Goal: Contribute content

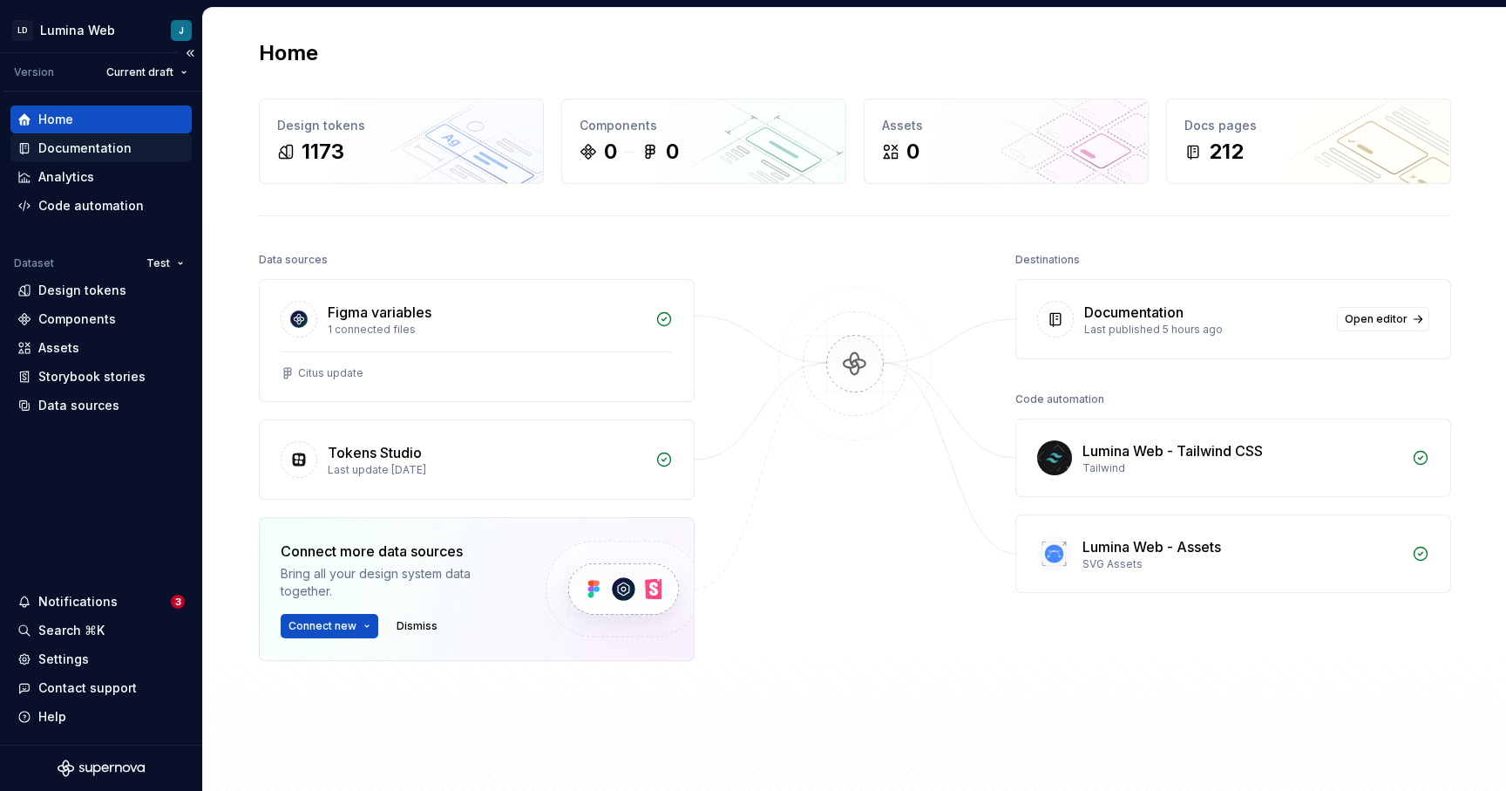
click at [84, 150] on div "Documentation" at bounding box center [84, 147] width 93 height 17
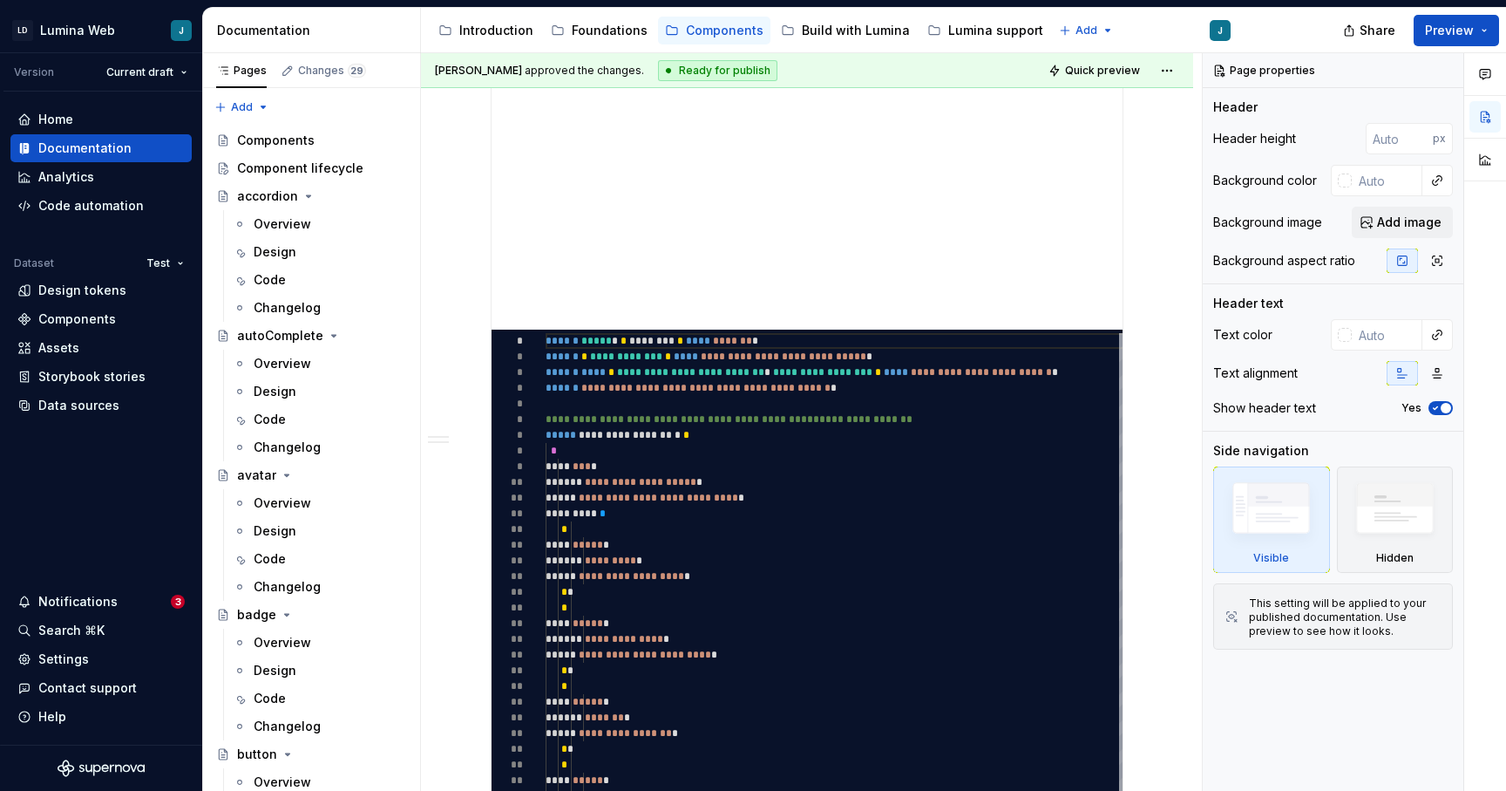
scroll to position [710, 0]
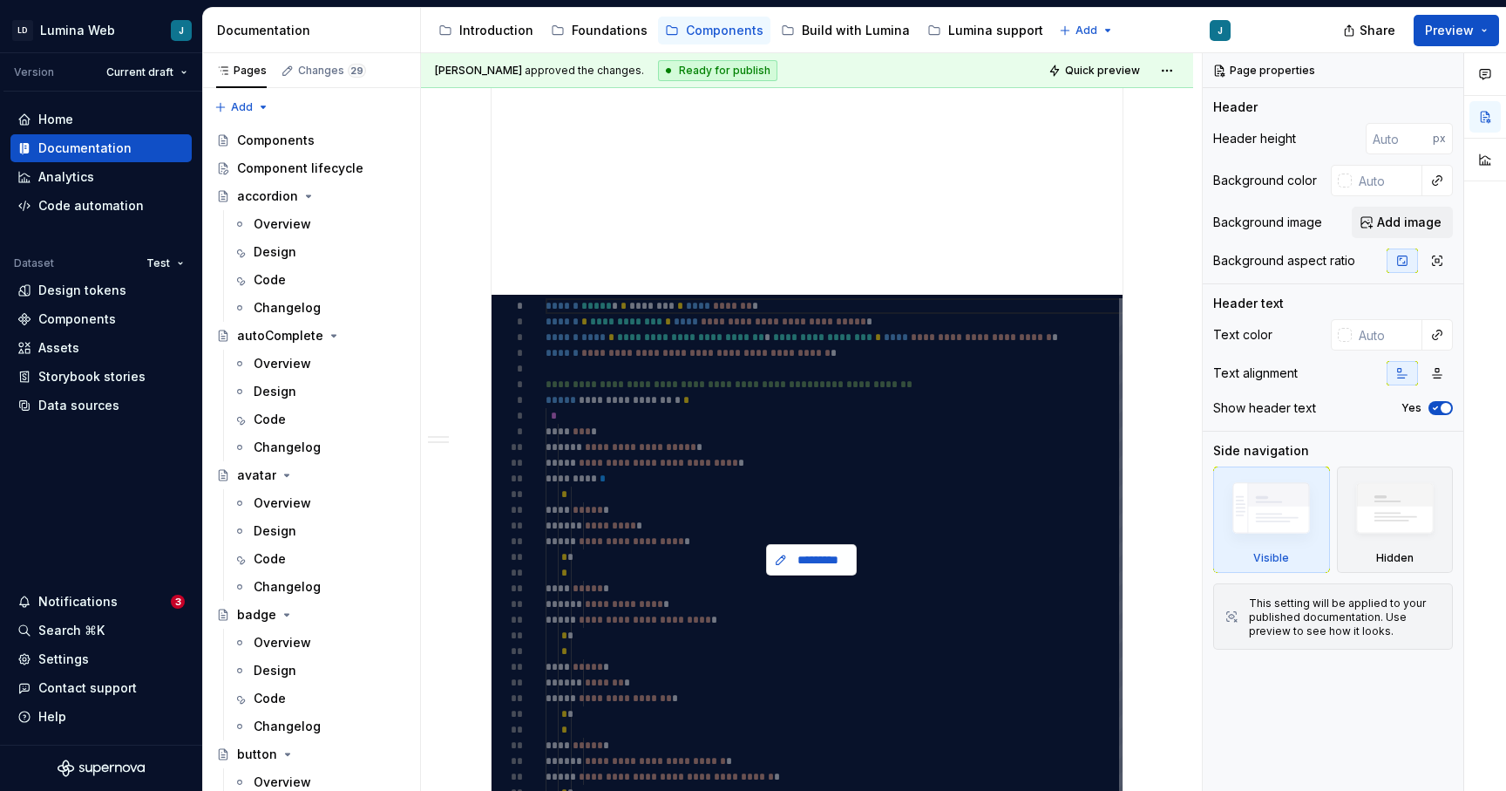
click at [799, 557] on span "*********" at bounding box center [819, 559] width 54 height 17
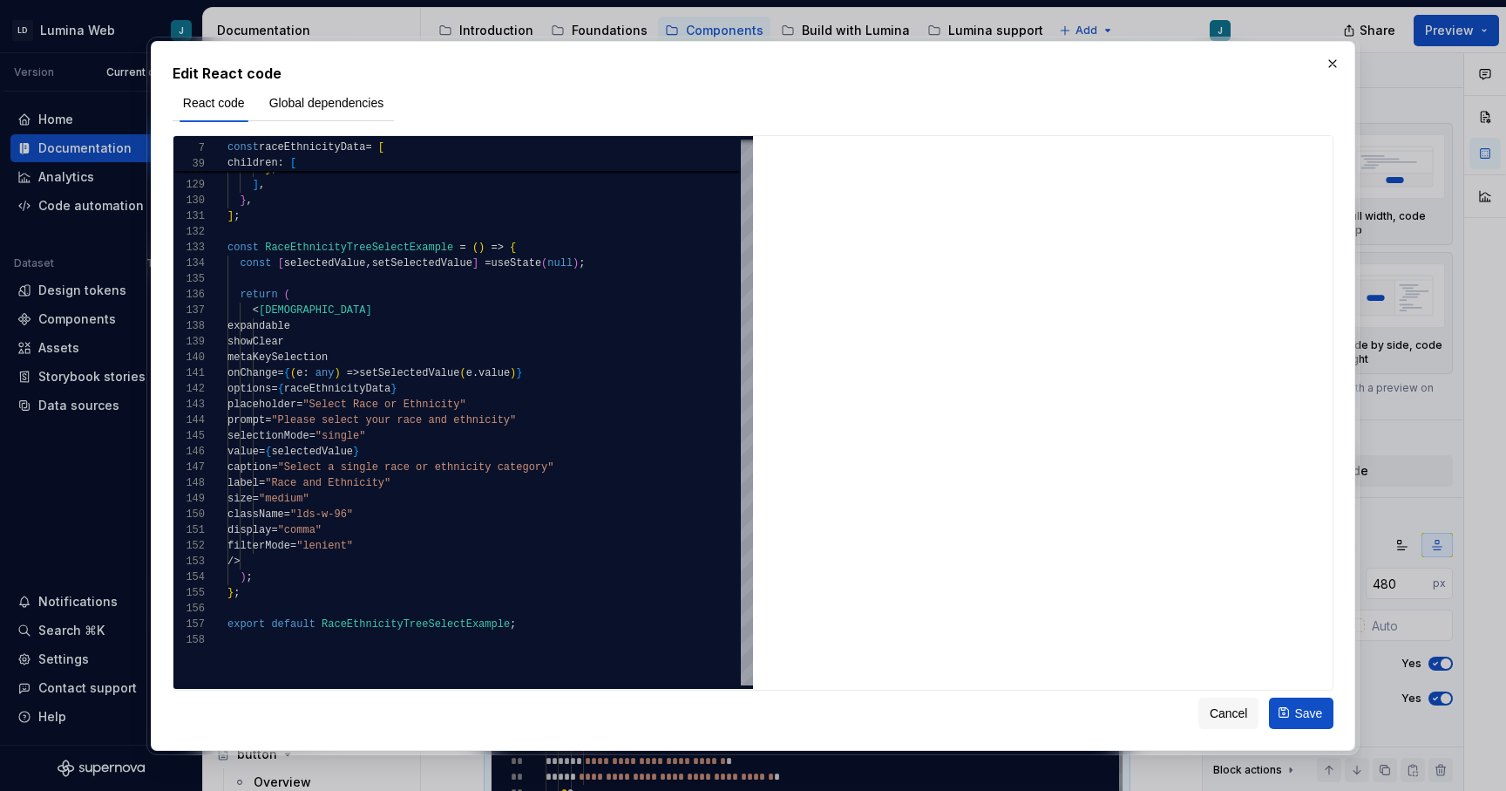
type textarea "*"
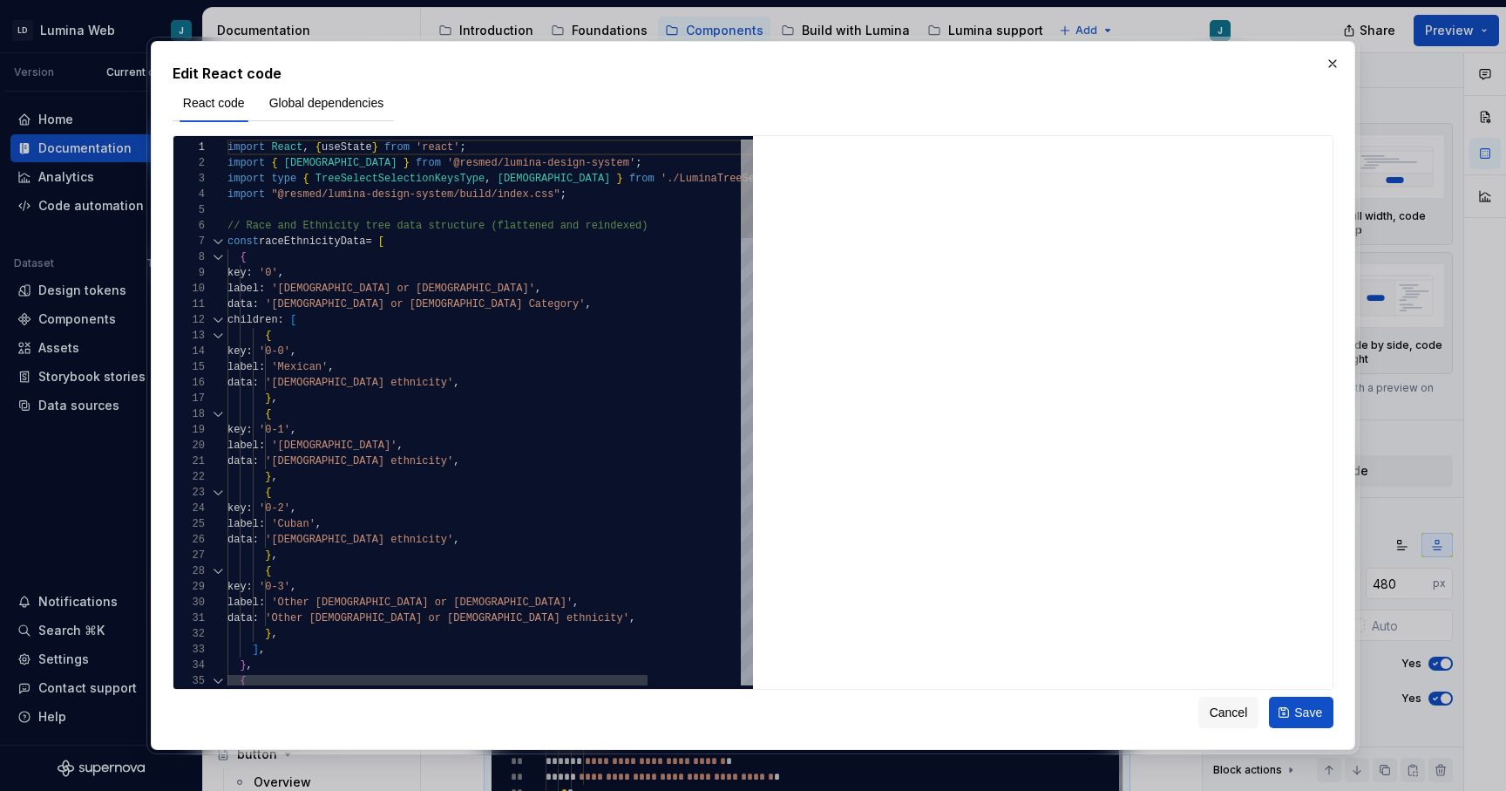
click at [218, 242] on div at bounding box center [218, 242] width 23 height 16
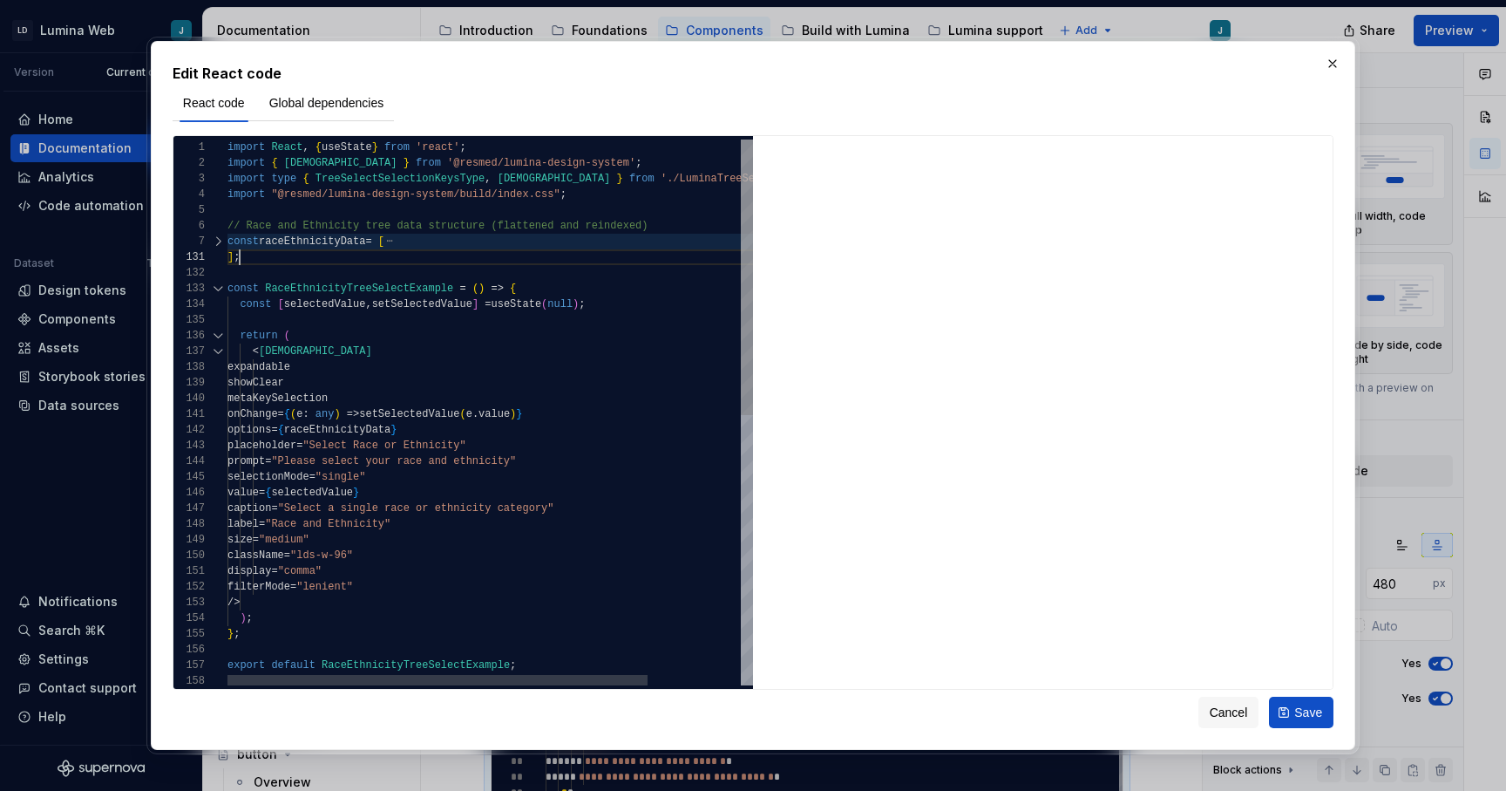
scroll to position [16, 12]
type textarea "**********"
drag, startPoint x: 250, startPoint y: 258, endPoint x: 205, endPoint y: 242, distance: 48.0
click at [228, 242] on div "import React , { useState } from 'react' ; import { [DEMOGRAPHIC_DATA] } from '…" at bounding box center [549, 678] width 642 height 1079
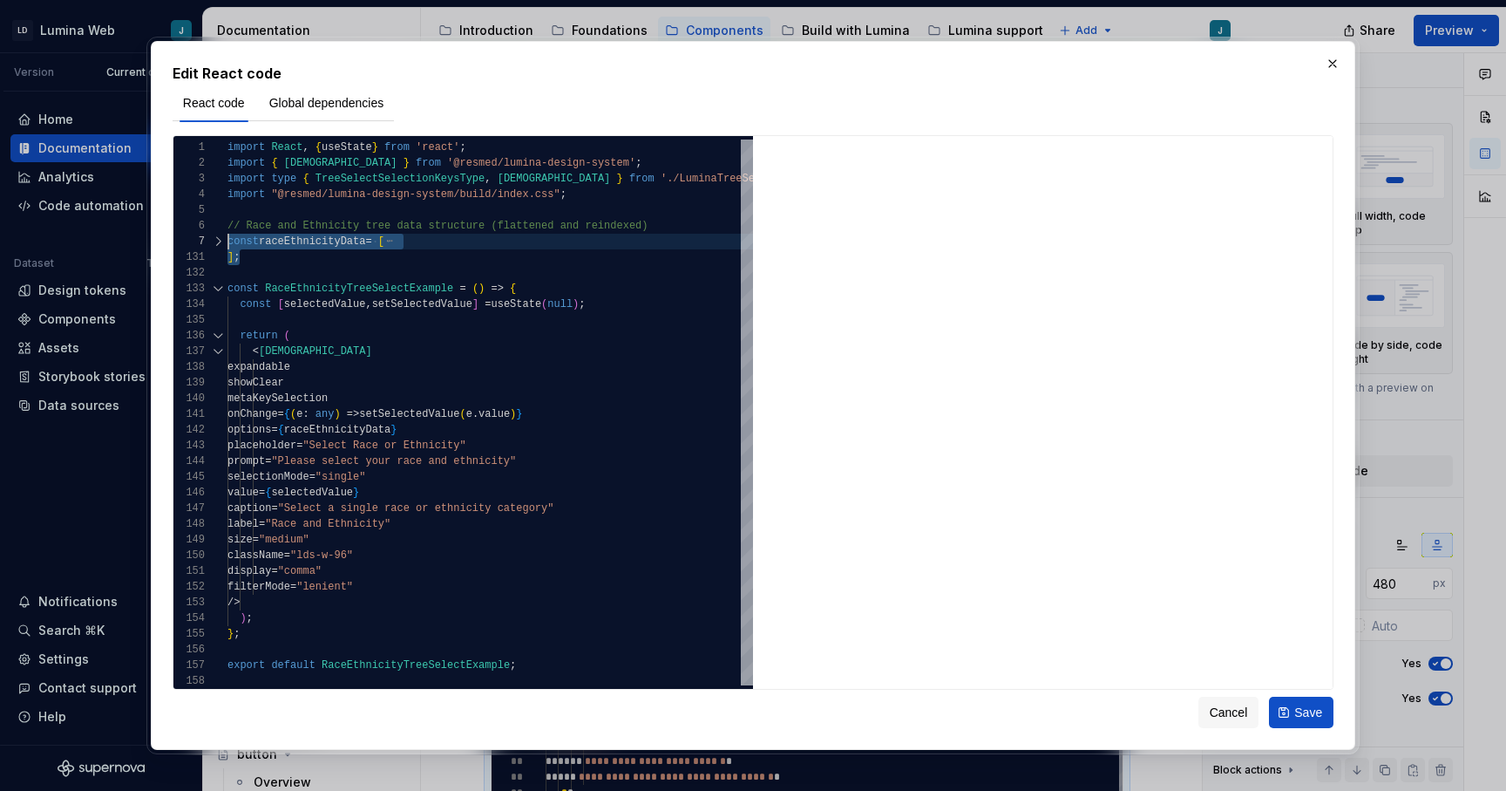
type textarea "*"
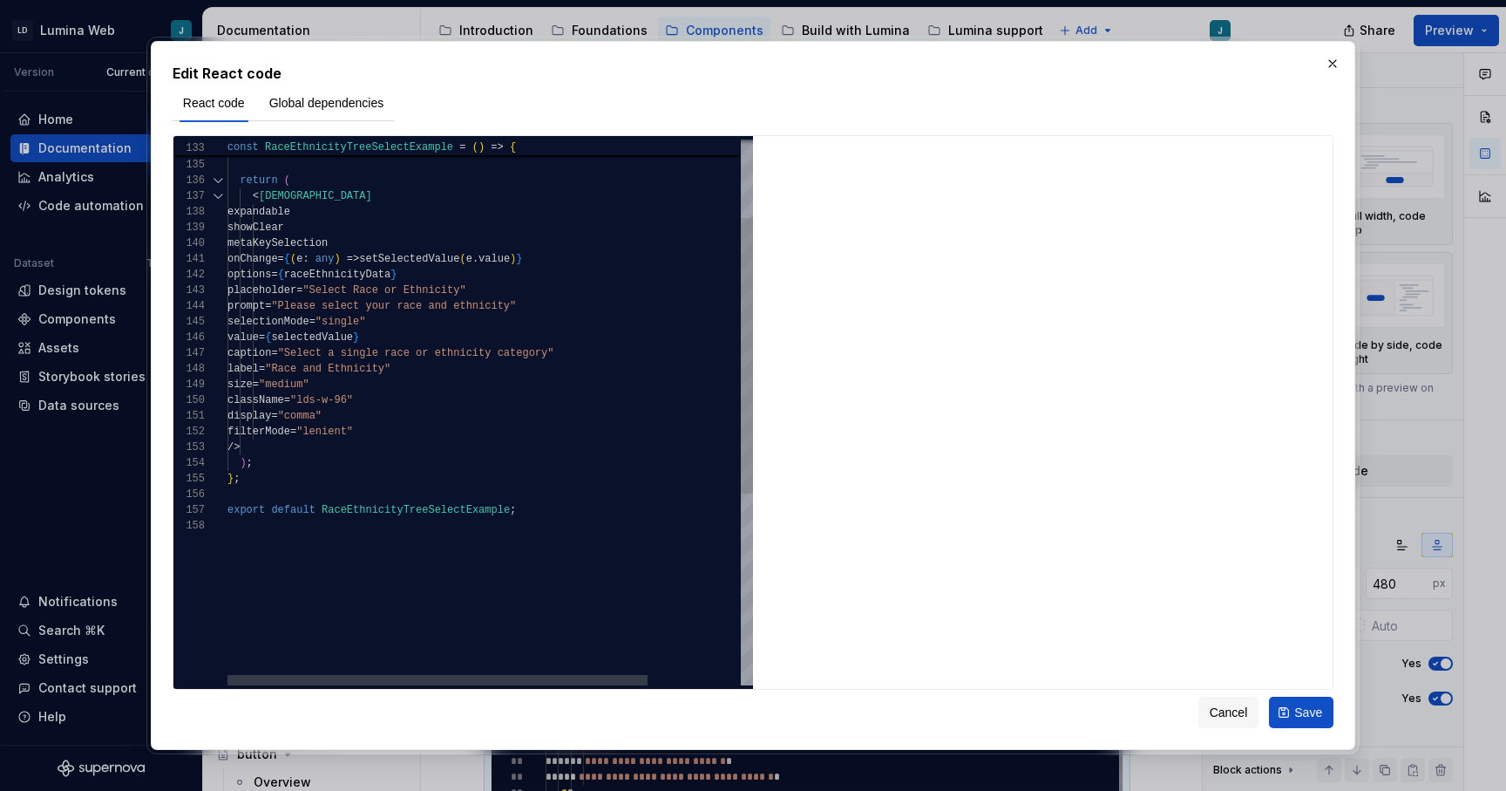
click at [287, 450] on div "const RaceEthnicityTreeSelectExample = ( ) => { const [ selectedValue , setSele…" at bounding box center [549, 523] width 642 height 1079
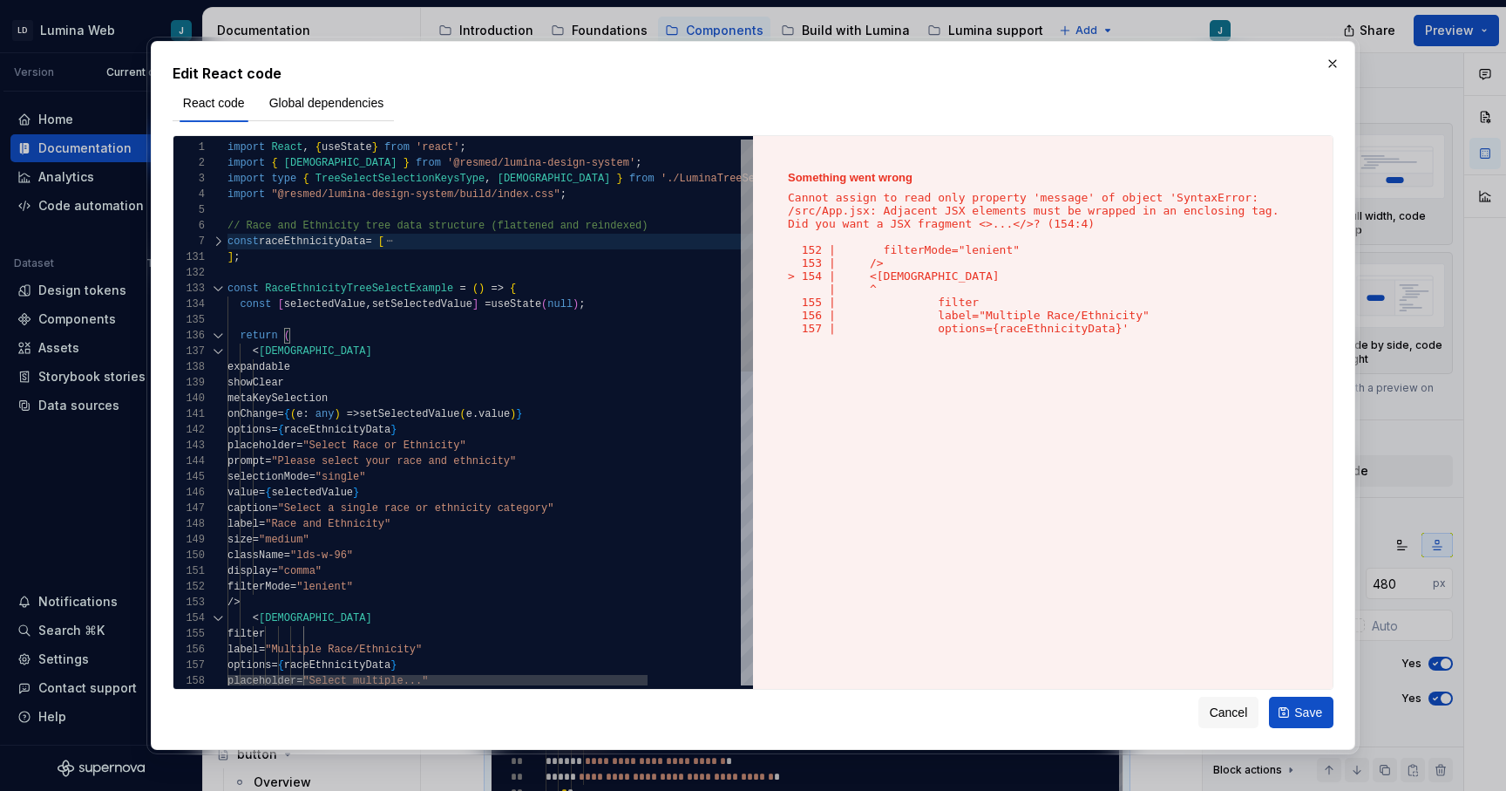
click at [258, 314] on div "< [DEMOGRAPHIC_DATA] expandable showClear metaKeySelection onChange = { ( e : a…" at bounding box center [549, 780] width 642 height 1283
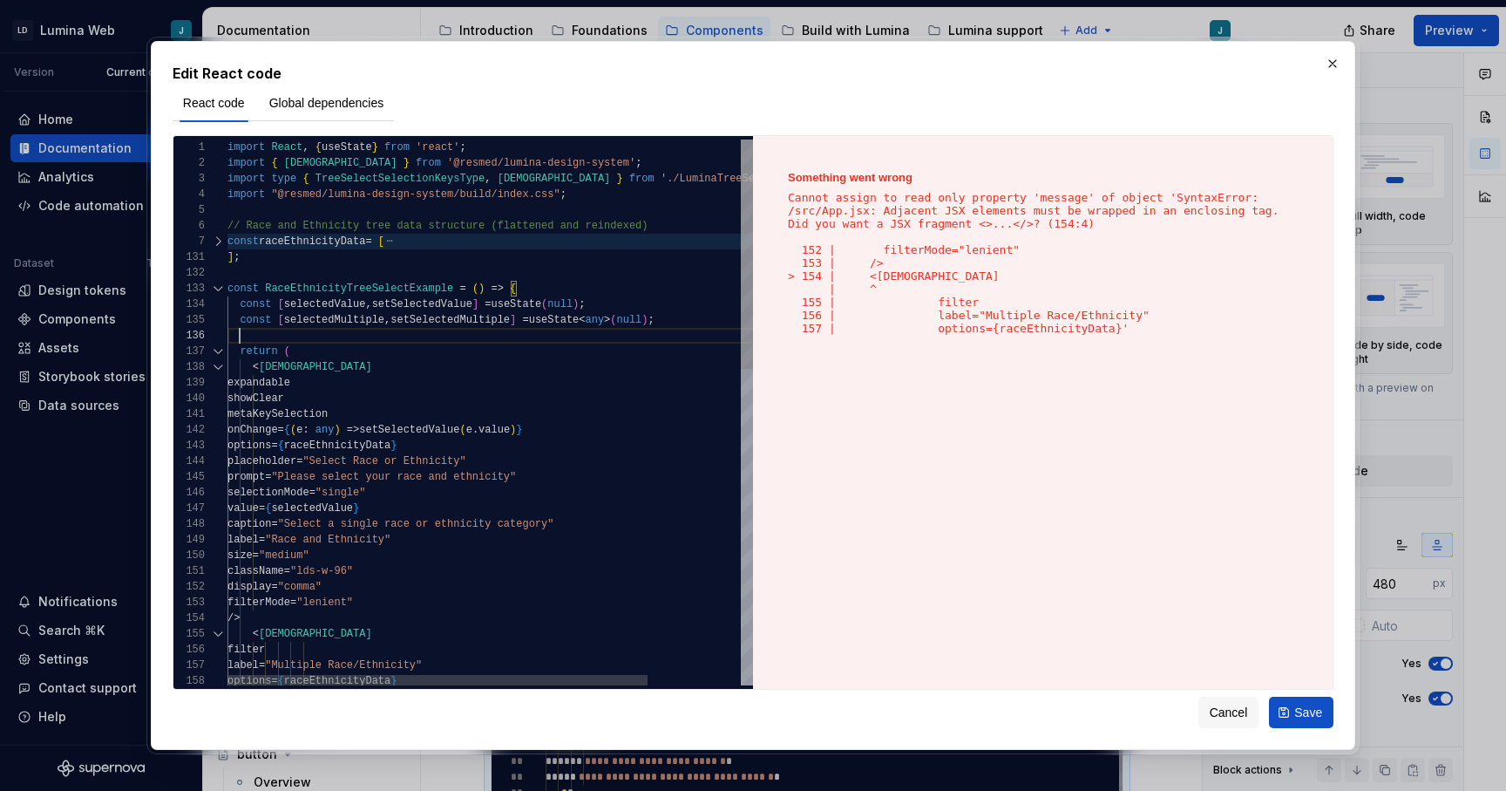
scroll to position [31, 12]
type textarea "**********"
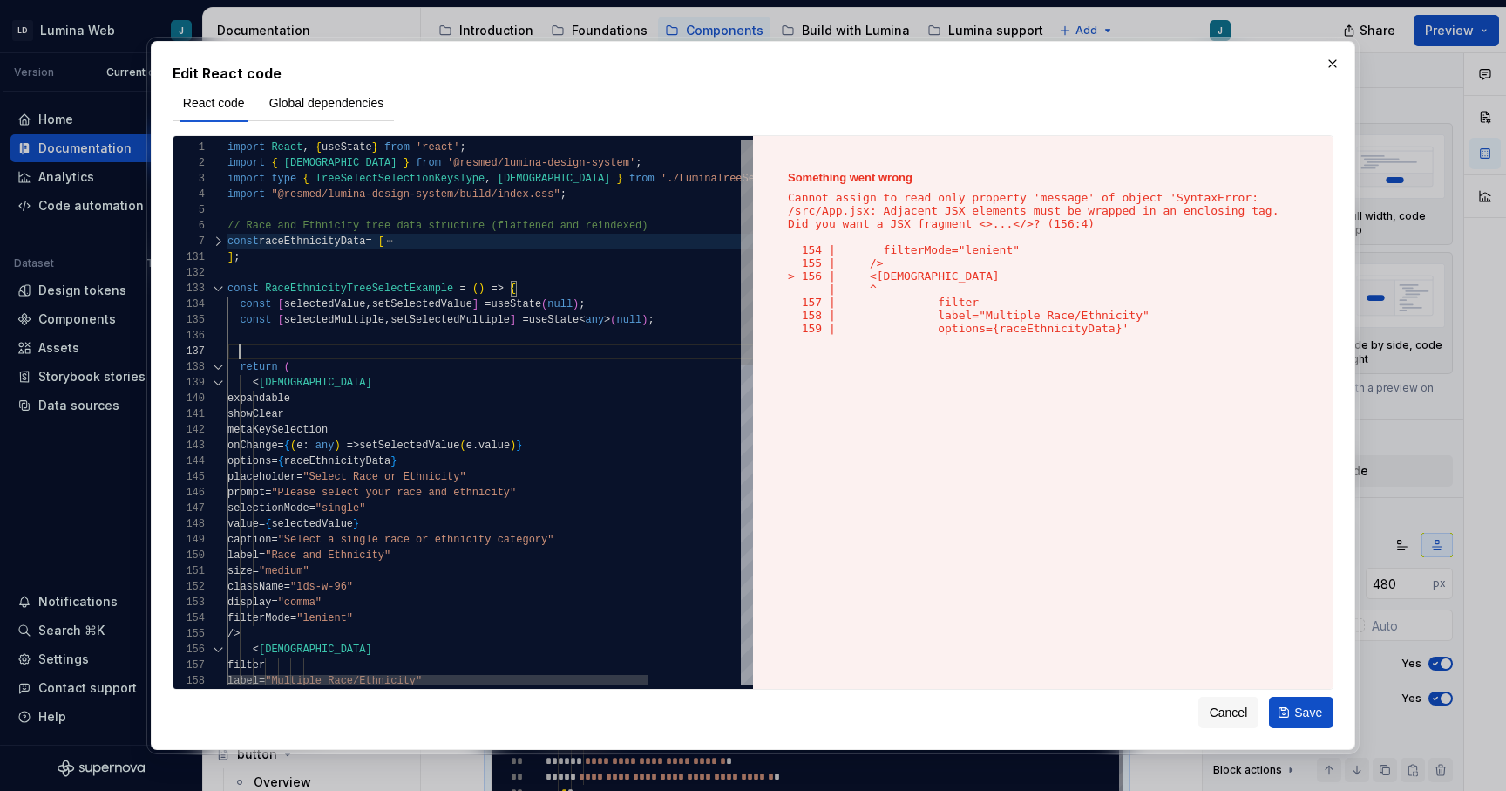
type textarea "*"
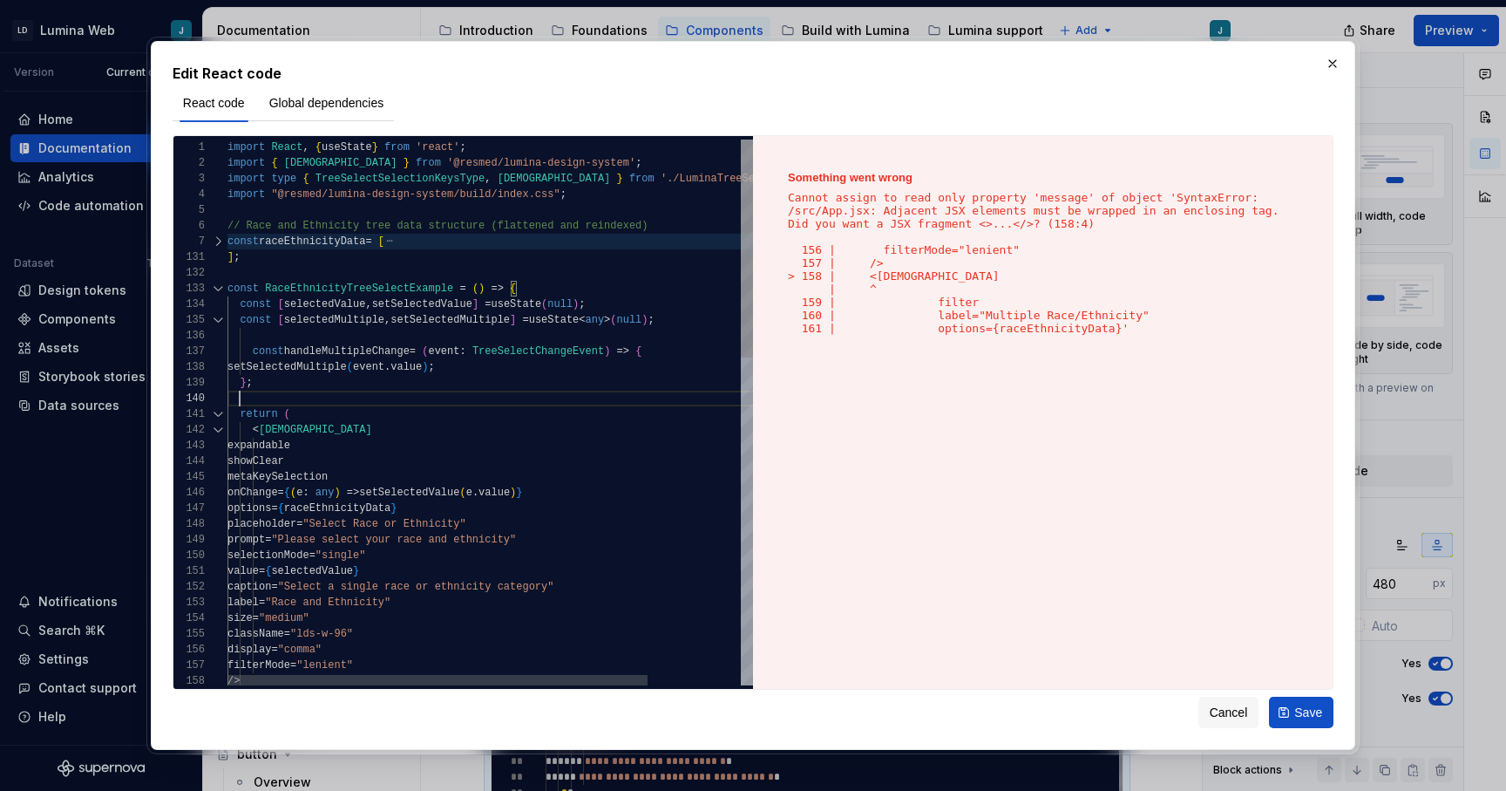
scroll to position [94, 12]
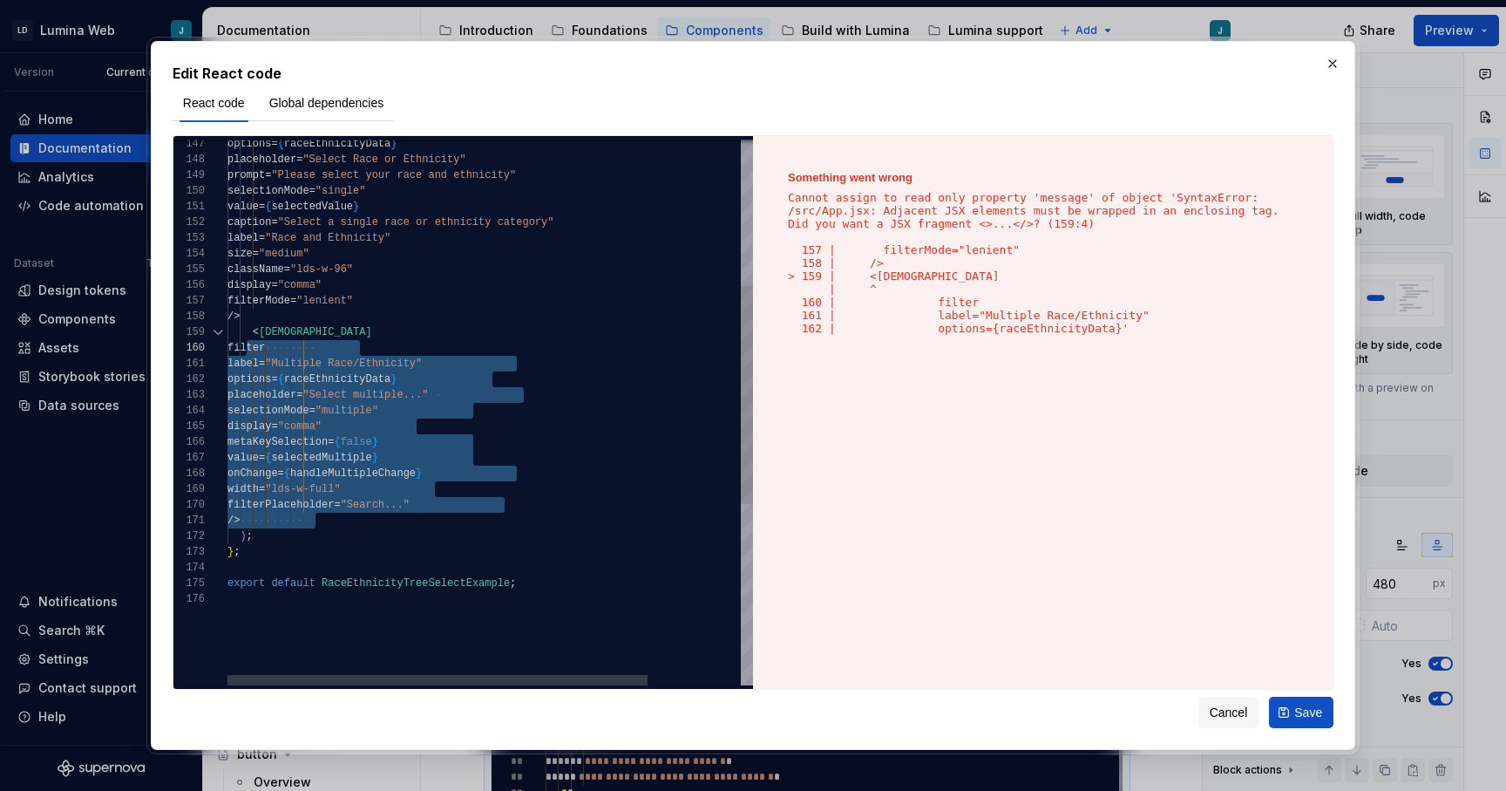
scroll to position [94, 12]
drag, startPoint x: 323, startPoint y: 518, endPoint x: 240, endPoint y: 351, distance: 186.0
click at [240, 351] on div "options = { raceEthnicityData } placeholder = "Select Race or Ethnicity" prompt…" at bounding box center [549, 456] width 642 height 1362
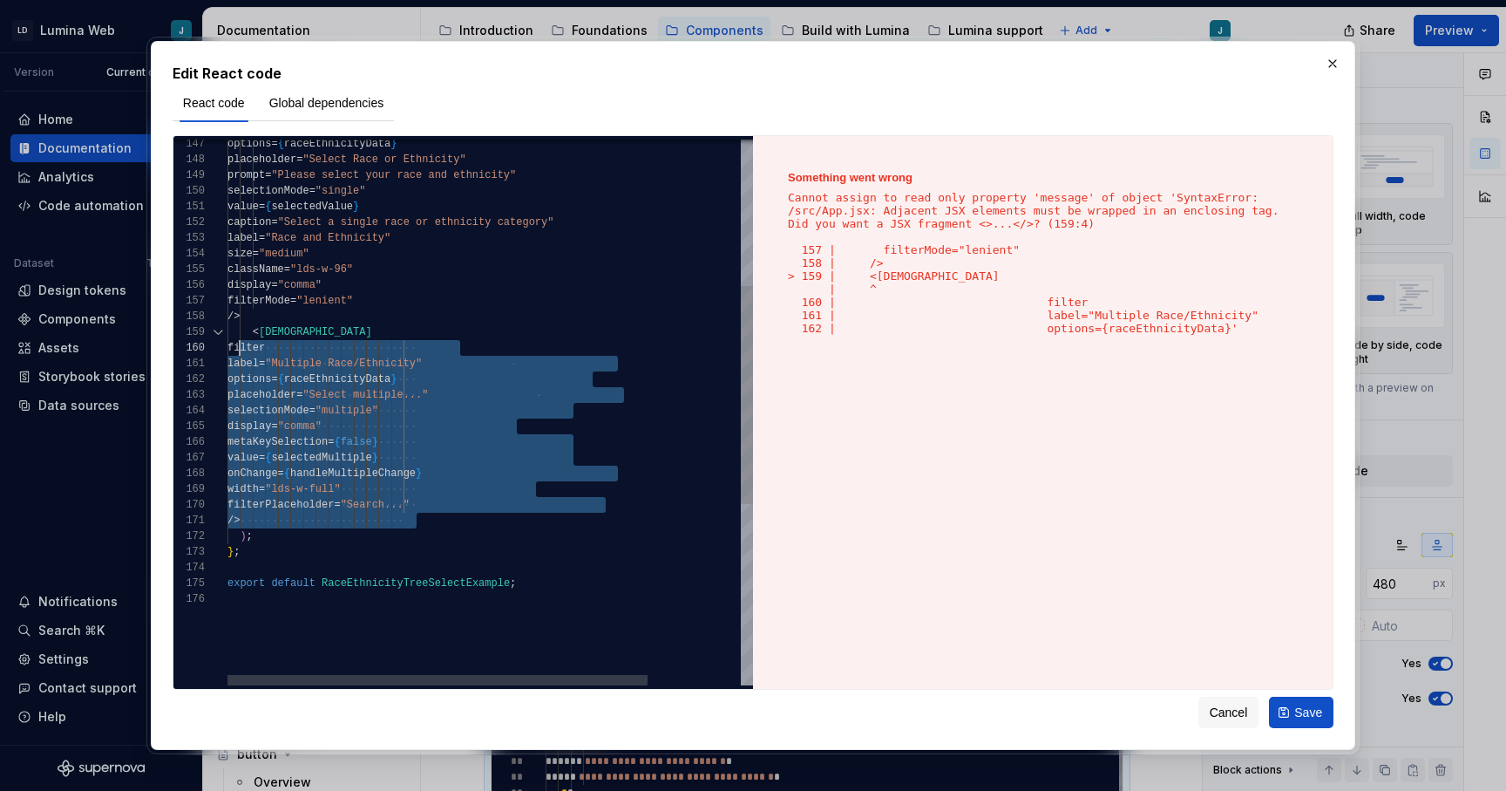
drag, startPoint x: 427, startPoint y: 520, endPoint x: 241, endPoint y: 345, distance: 255.9
click at [241, 345] on div "options = { raceEthnicityData } placeholder = "Select Race or Ethnicity" prompt…" at bounding box center [549, 456] width 642 height 1362
click at [415, 347] on div "options = { raceEthnicityData } placeholder = "Select Race or Ethnicity" prompt…" at bounding box center [549, 456] width 642 height 1362
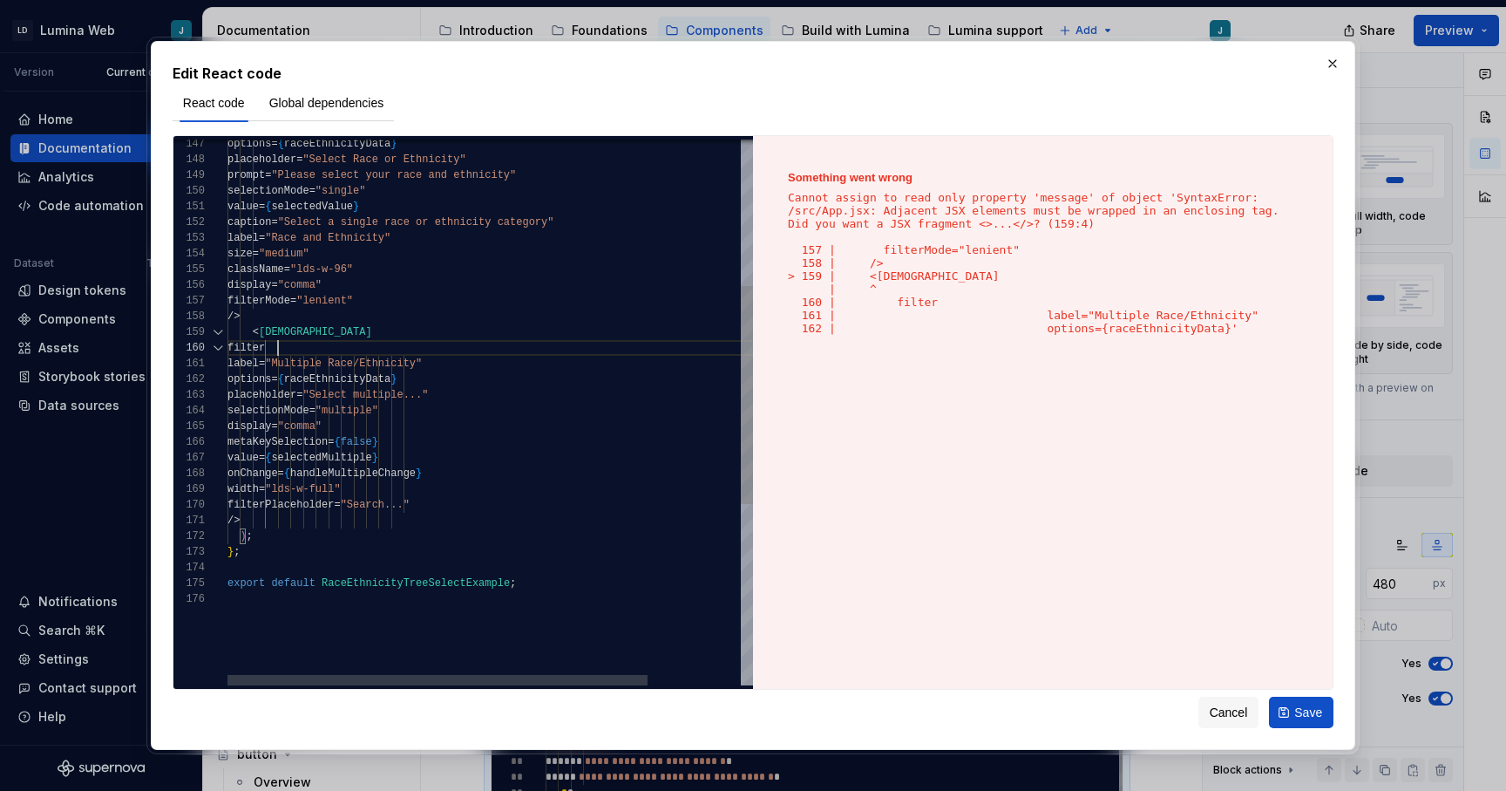
scroll to position [94, 37]
click at [415, 360] on div "options = { raceEthnicityData } placeholder = "Select Race or Ethnicity" prompt…" at bounding box center [549, 456] width 642 height 1362
click at [410, 381] on div "options = { raceEthnicityData } placeholder = "Select Race or Ethnicity" prompt…" at bounding box center [549, 456] width 642 height 1362
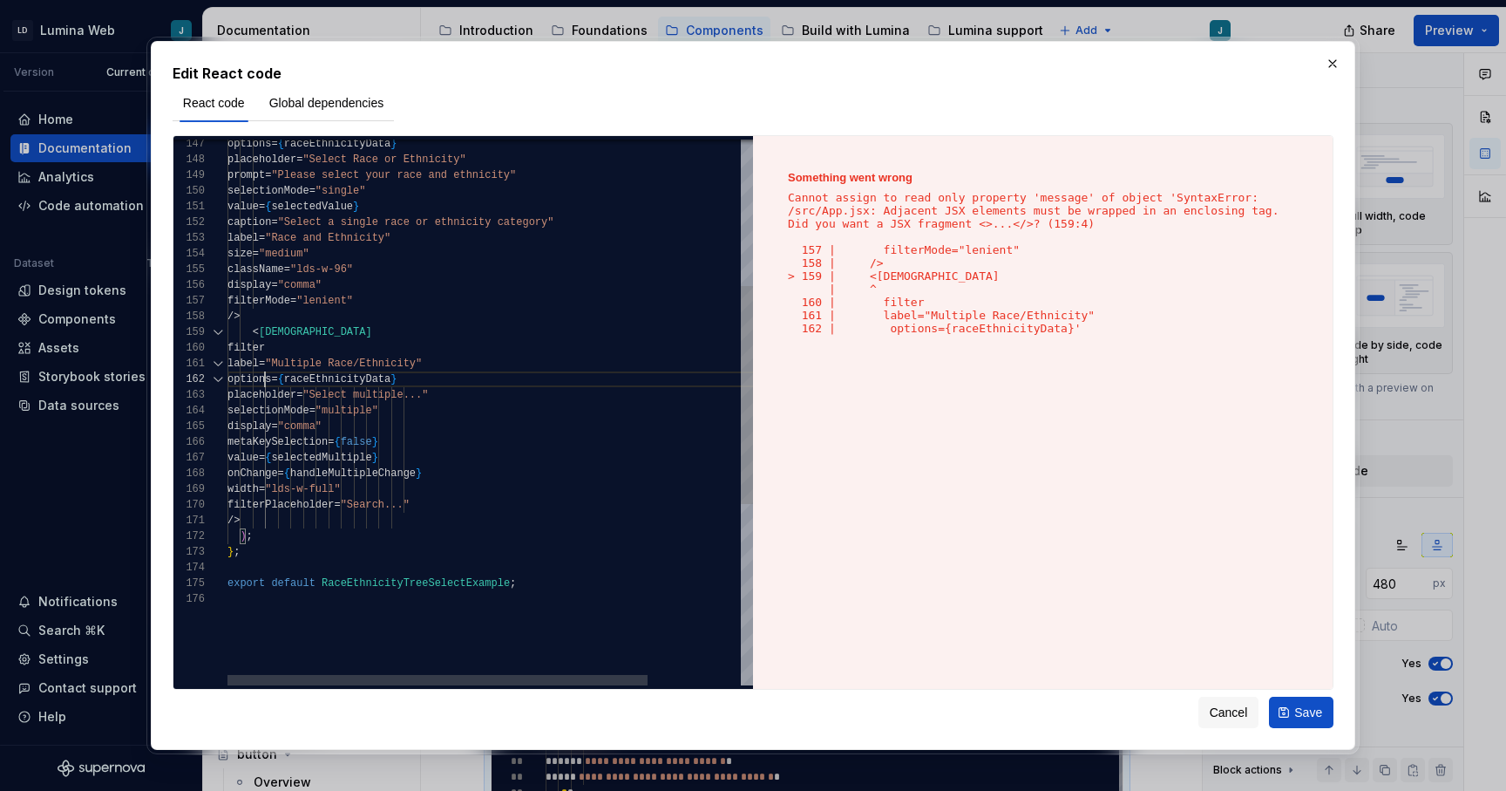
click at [413, 398] on div "options = { raceEthnicityData } placeholder = "Select Race or Ethnicity" prompt…" at bounding box center [549, 456] width 642 height 1362
click at [647, 548] on div "options = { raceEthnicityData } placeholder = "Select Race or Ethnicity" prompt…" at bounding box center [549, 456] width 642 height 1362
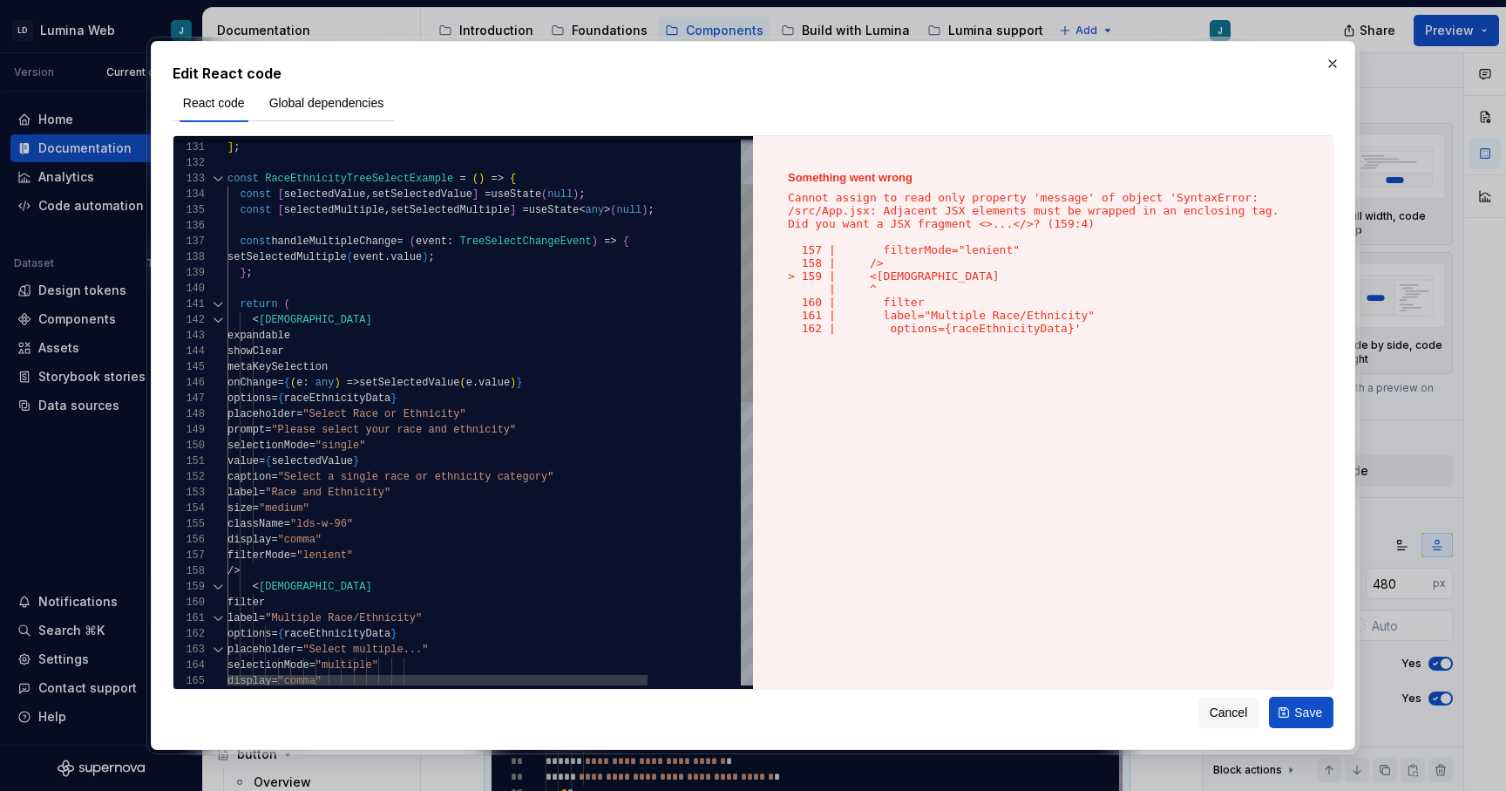
click at [311, 308] on div "options = { raceEthnicityData } placeholder = "Select Race or Ethnicity" prompt…" at bounding box center [549, 711] width 642 height 1362
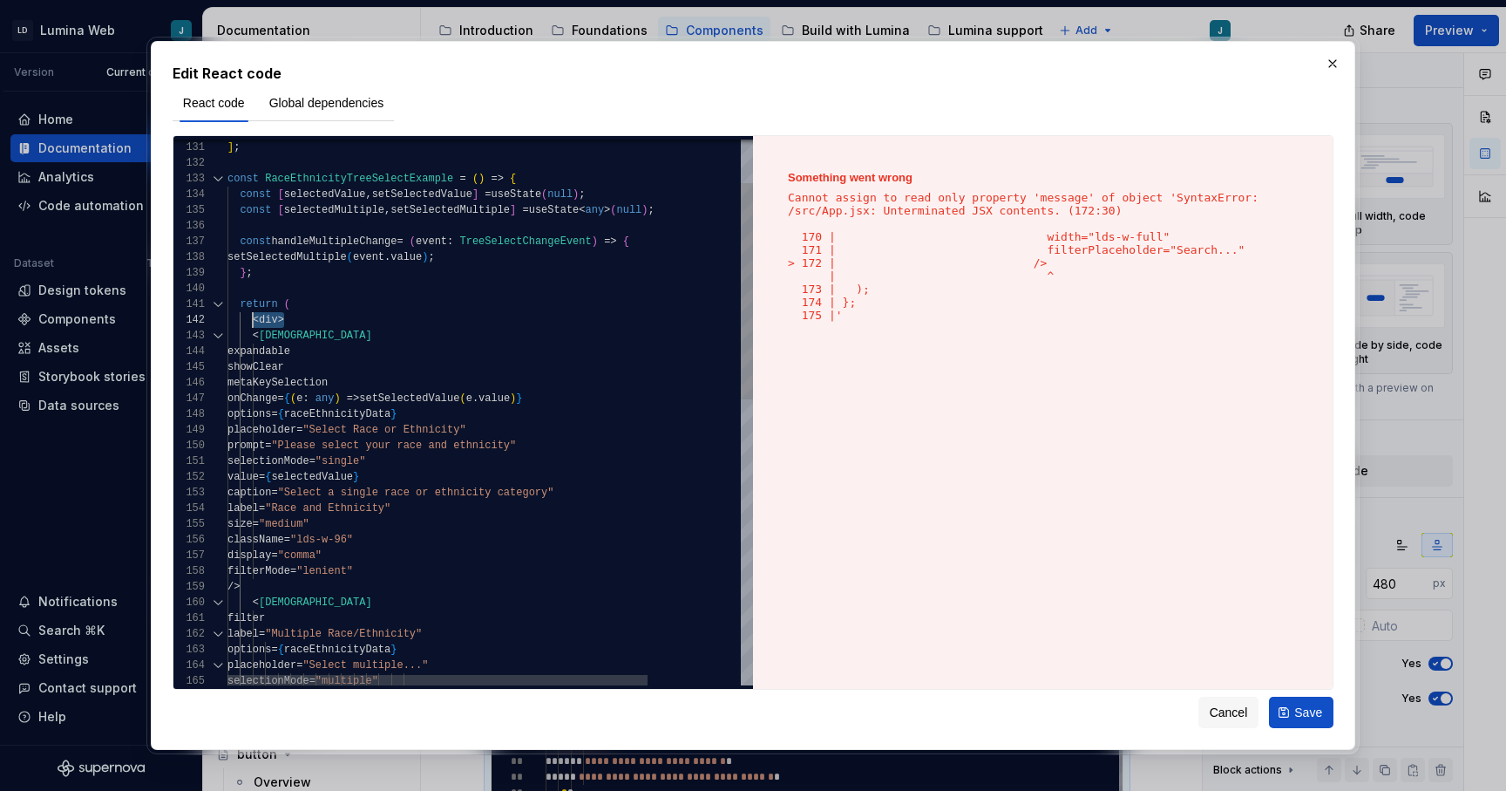
scroll to position [126, 25]
drag, startPoint x: 287, startPoint y: 323, endPoint x: 252, endPoint y: 323, distance: 34.9
click at [252, 323] on div "options = { raceEthnicityData } placeholder = "Select Race or Ethnicity" prompt…" at bounding box center [549, 718] width 642 height 1377
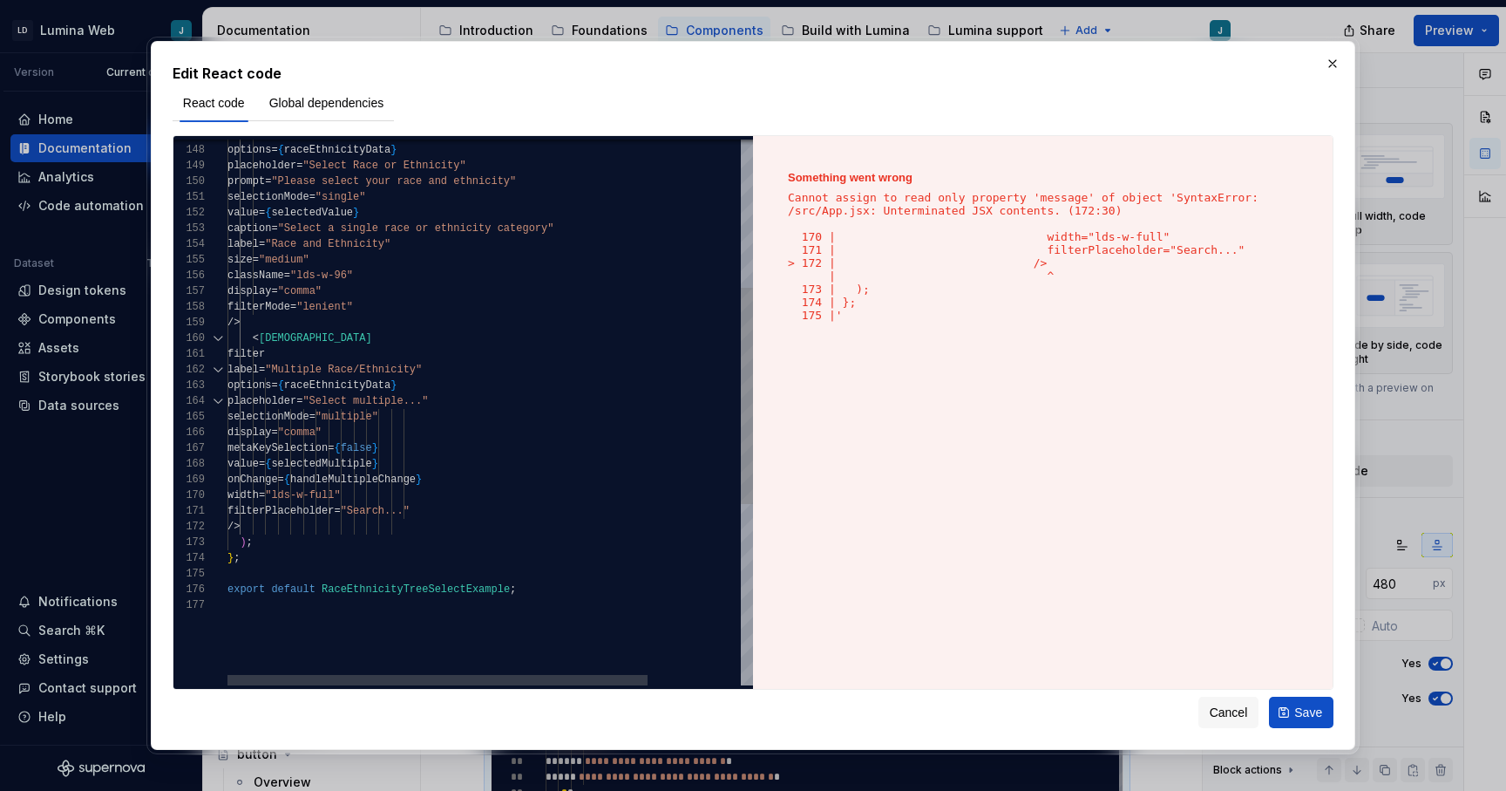
click at [429, 527] on div "placeholder = "Select multiple..." selectionMode = "multiple" display = "comma"…" at bounding box center [549, 453] width 642 height 1377
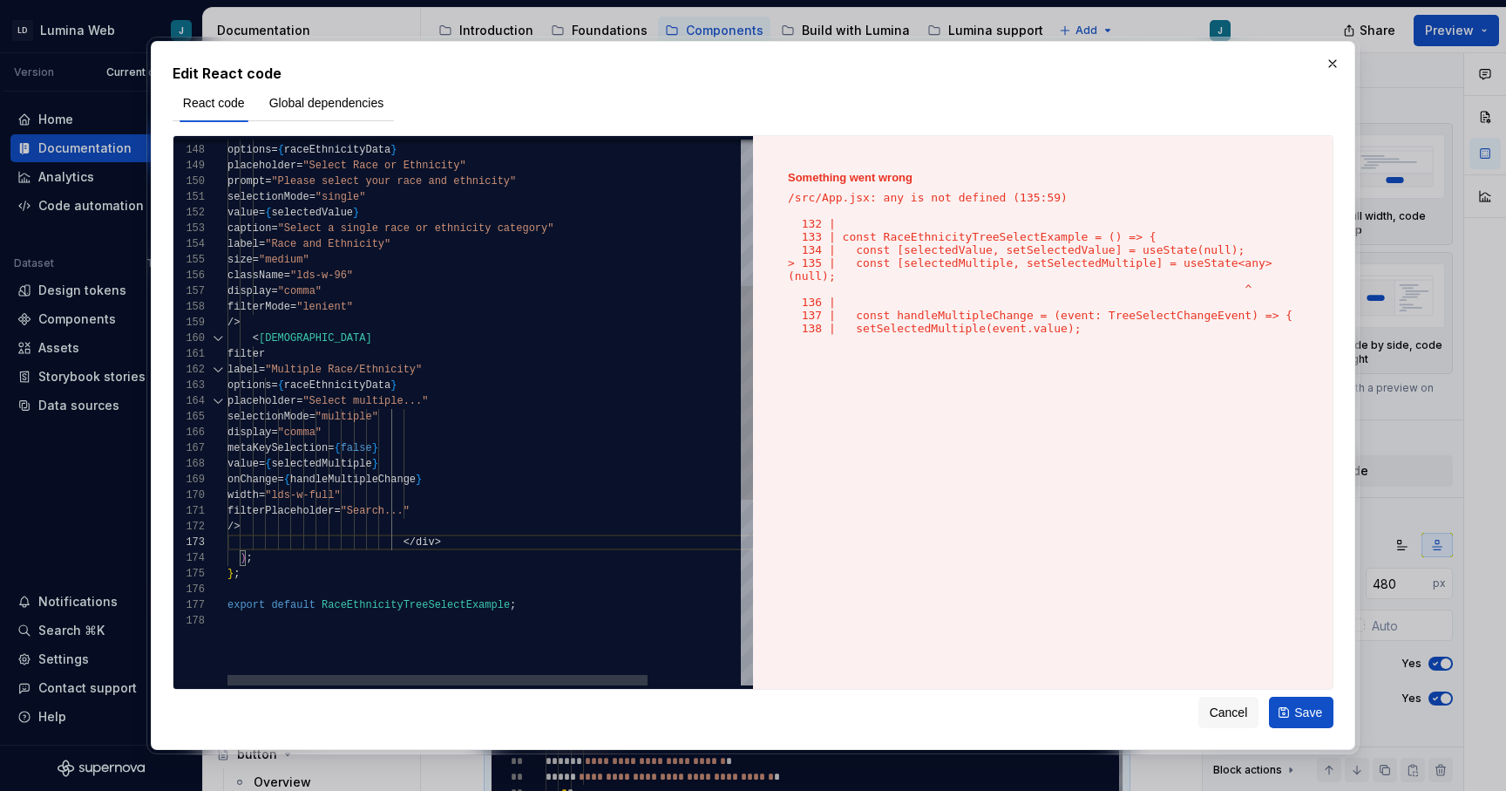
click at [596, 566] on div "placeholder = "Select multiple..." selectionMode = "multiple" display = "comma"…" at bounding box center [549, 461] width 642 height 1393
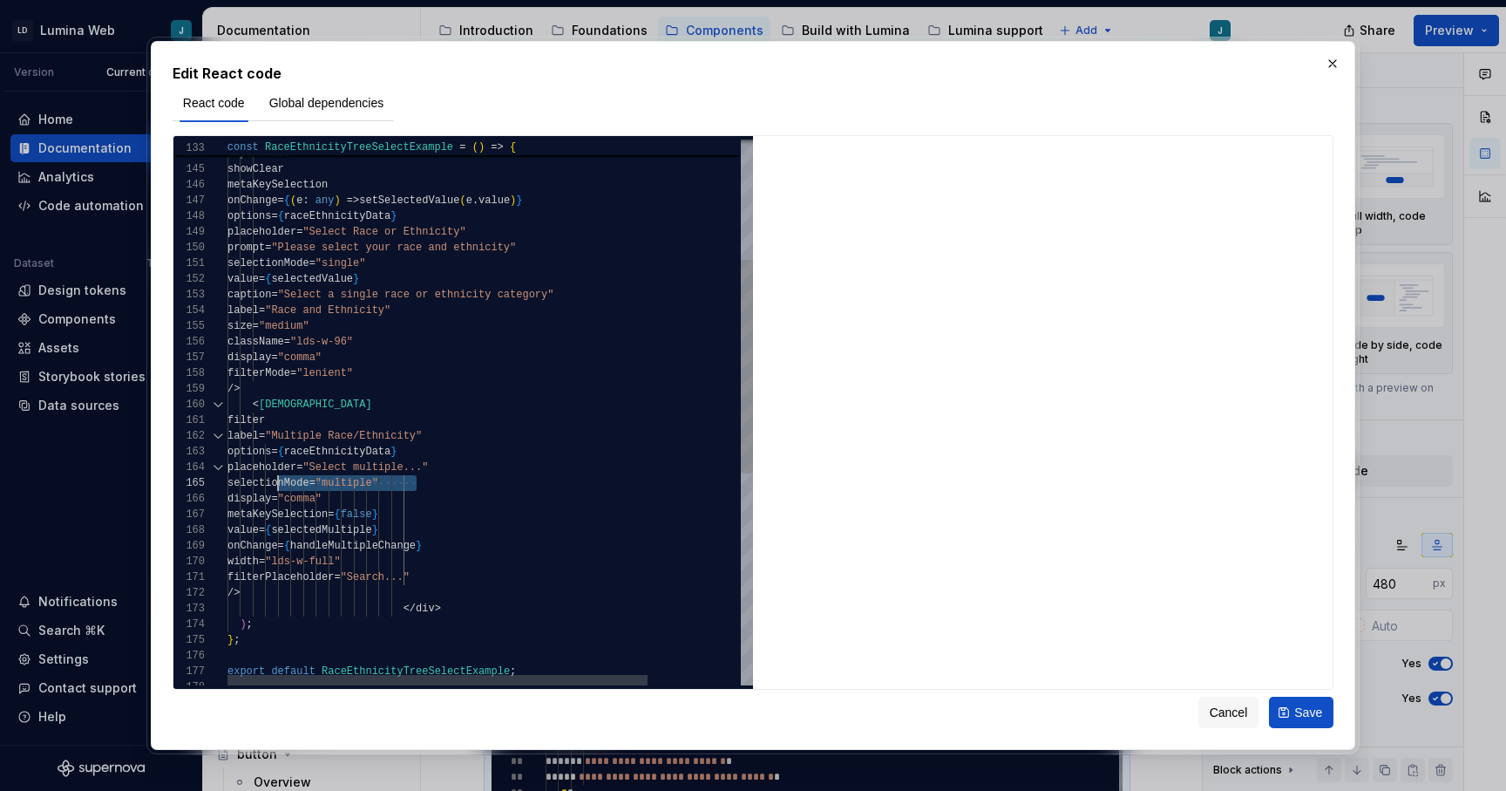
scroll to position [16, 44]
drag, startPoint x: 414, startPoint y: 486, endPoint x: 273, endPoint y: 485, distance: 141.2
click at [273, 485] on div "export default RaceEthnicityTreeSelectExample ; } ; ) ; </ div > /> filterPlace…" at bounding box center [549, 528] width 642 height 1393
drag, startPoint x: 415, startPoint y: 500, endPoint x: 272, endPoint y: 498, distance: 143.0
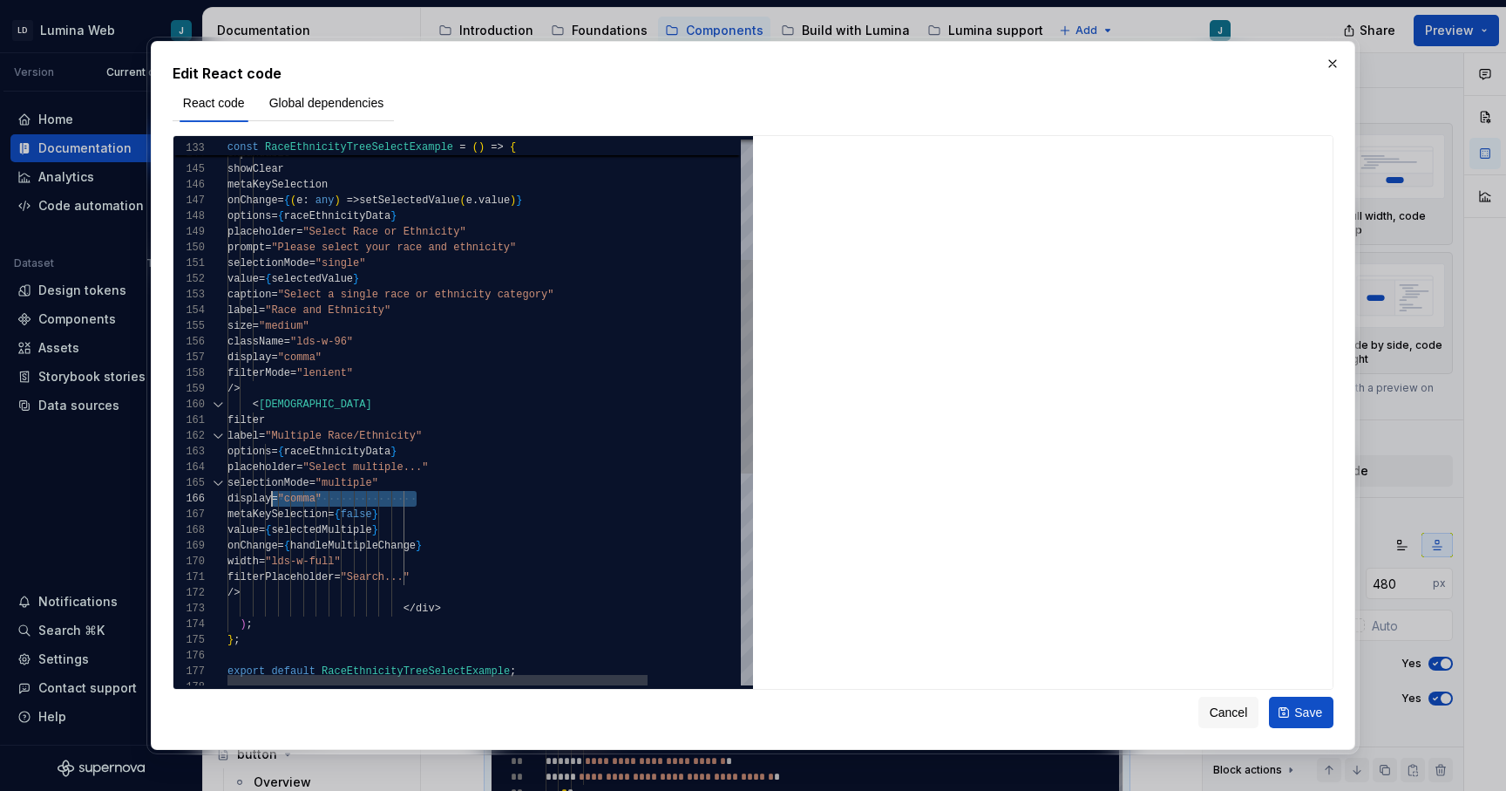
click at [272, 498] on div "export default RaceEthnicityTreeSelectExample ; } ; ) ; </ div > /> filterPlace…" at bounding box center [549, 528] width 642 height 1393
drag, startPoint x: 415, startPoint y: 518, endPoint x: 273, endPoint y: 515, distance: 142.1
click at [273, 515] on div "export default RaceEthnicityTreeSelectExample ; } ; ) ; </ div > /> filterPlace…" at bounding box center [549, 528] width 642 height 1393
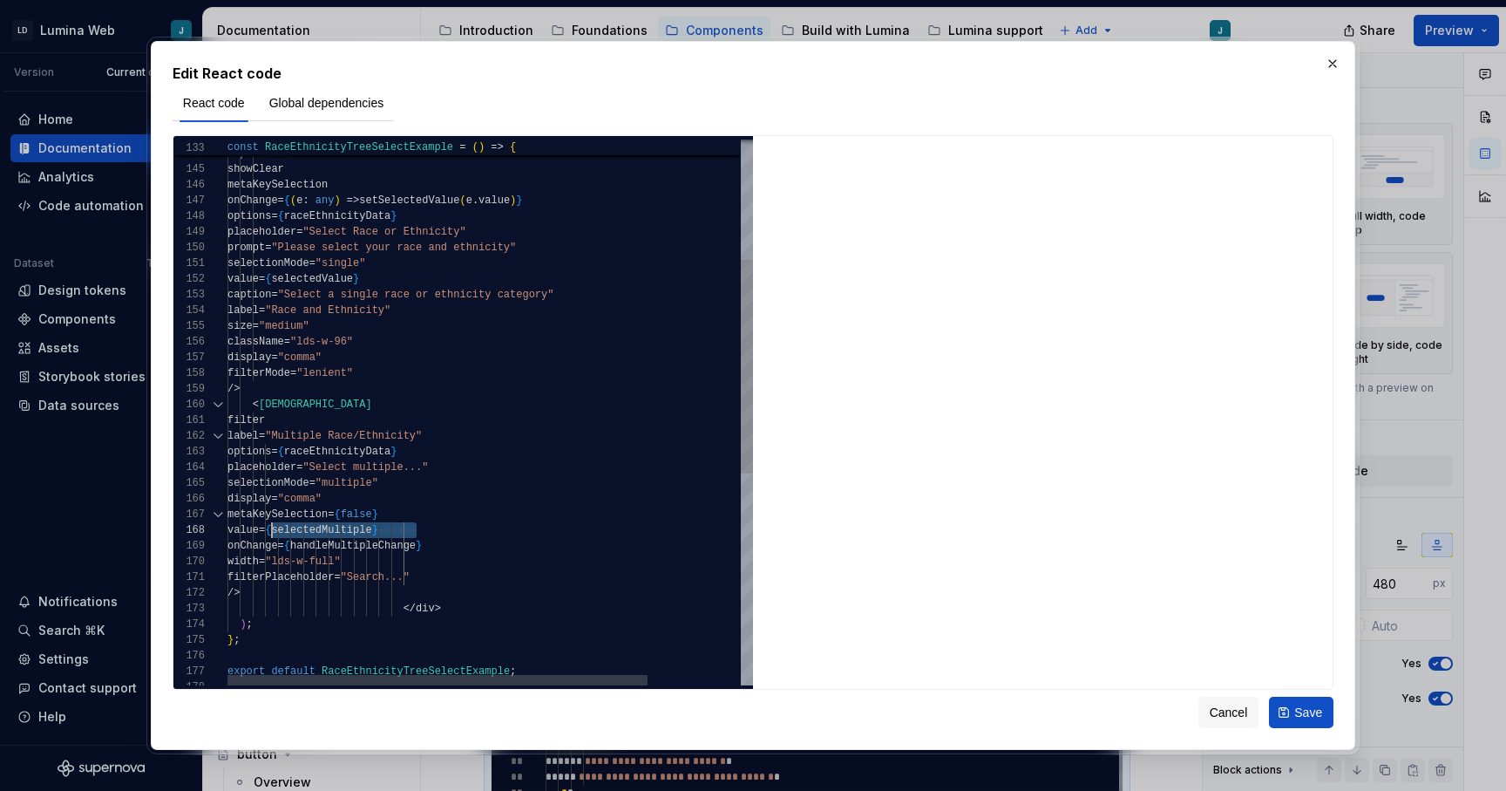
drag, startPoint x: 414, startPoint y: 531, endPoint x: 271, endPoint y: 531, distance: 143.0
click at [271, 531] on div "export default RaceEthnicityTreeSelectExample ; } ; ) ; </ div > /> filterPlace…" at bounding box center [549, 528] width 642 height 1393
drag, startPoint x: 415, startPoint y: 547, endPoint x: 271, endPoint y: 545, distance: 143.9
click at [271, 545] on div "export default RaceEthnicityTreeSelectExample ; } ; ) ; </ div > /> filterPlace…" at bounding box center [549, 528] width 642 height 1393
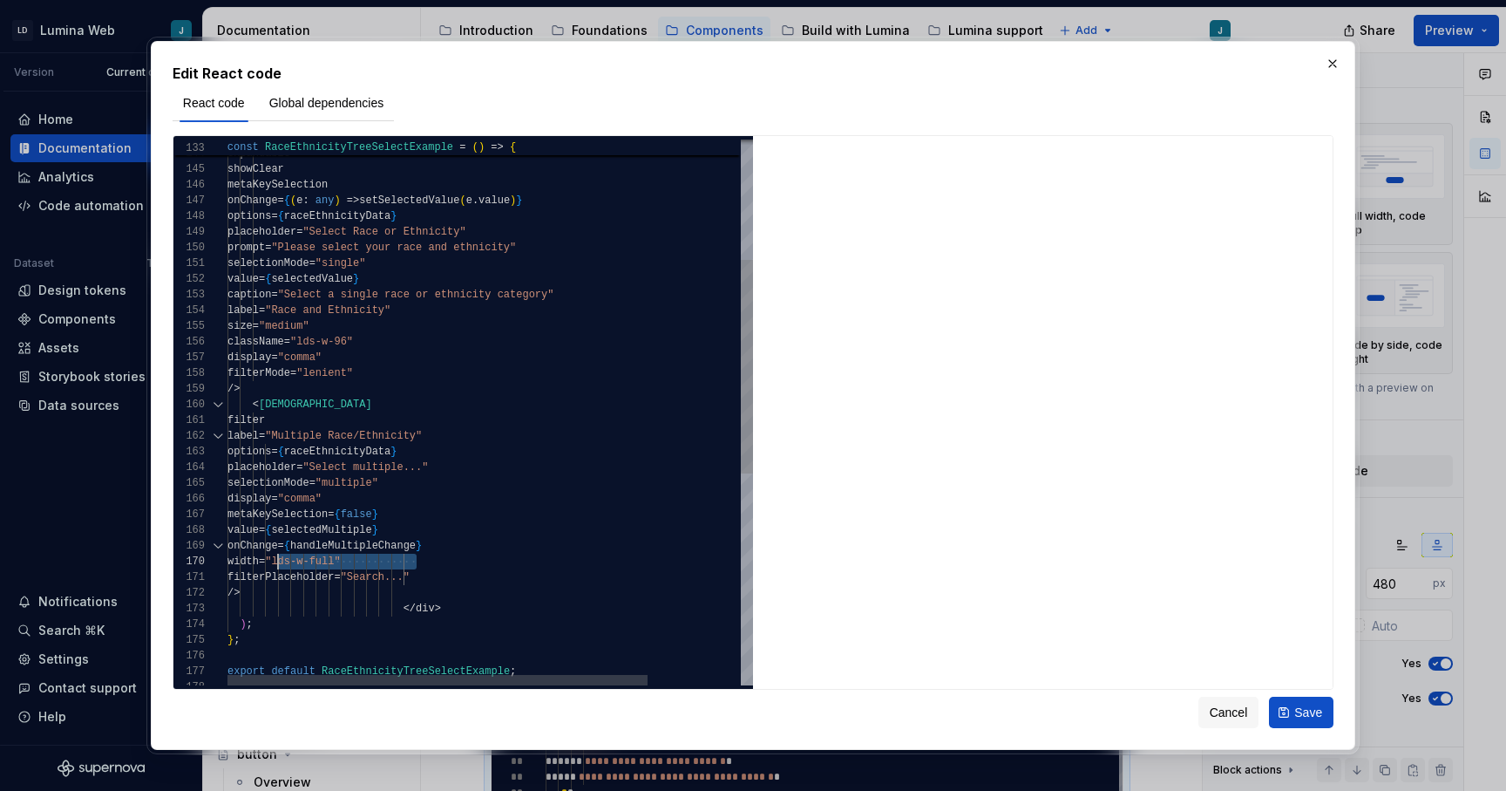
scroll to position [94, 44]
drag, startPoint x: 414, startPoint y: 563, endPoint x: 273, endPoint y: 561, distance: 141.2
click at [273, 561] on div "export default RaceEthnicityTreeSelectExample ; } ; ) ; </ div > /> filterPlace…" at bounding box center [549, 528] width 642 height 1393
drag, startPoint x: 414, startPoint y: 576, endPoint x: 272, endPoint y: 570, distance: 142.2
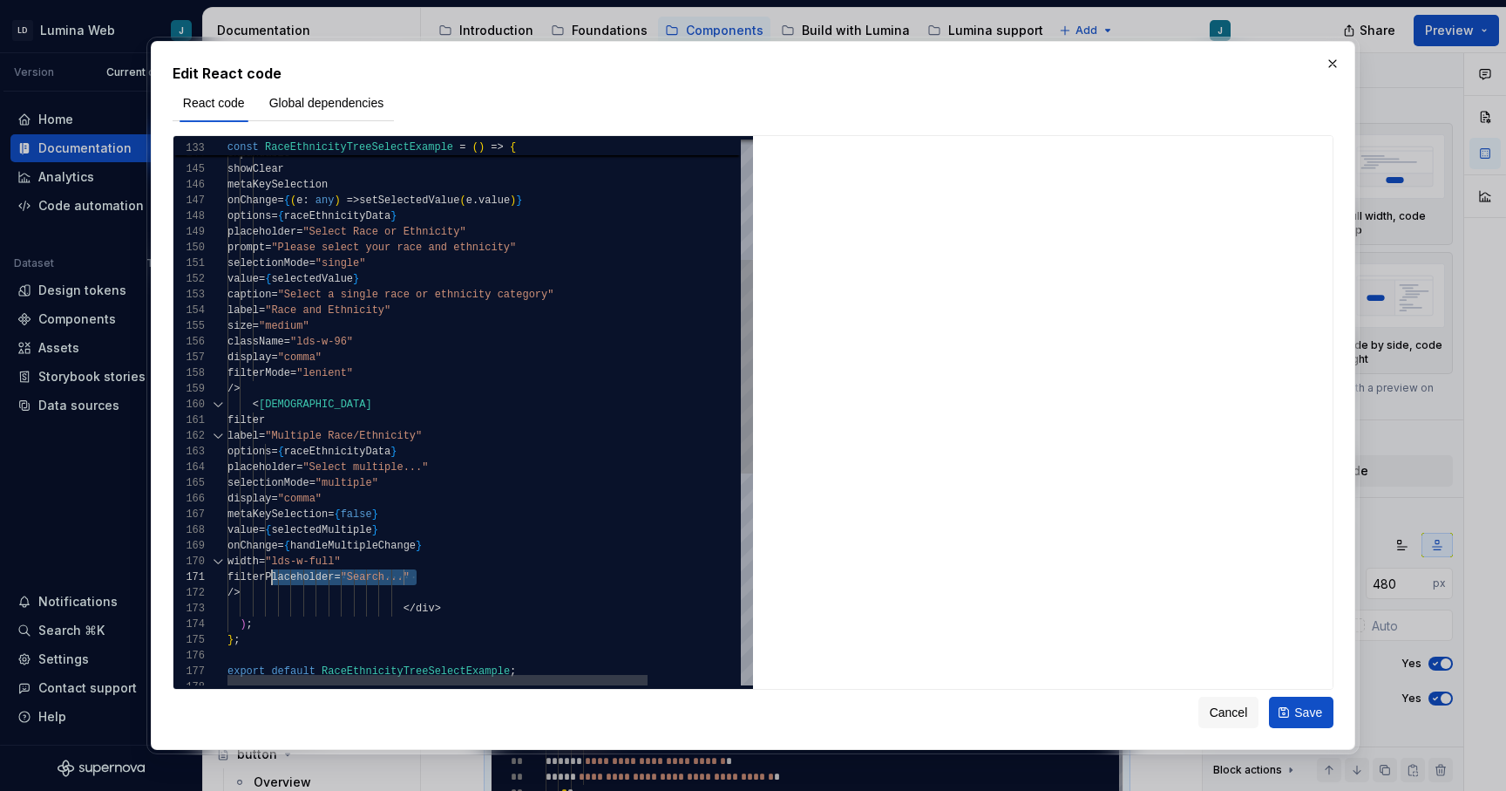
click at [272, 570] on div "export default RaceEthnicityTreeSelectExample ; } ; ) ; </ div > /> filterPlace…" at bounding box center [549, 528] width 642 height 1393
drag, startPoint x: 401, startPoint y: 594, endPoint x: 272, endPoint y: 587, distance: 129.2
click at [272, 587] on div "export default RaceEthnicityTreeSelectExample ; } ; ) ; </ div > /> filterPlace…" at bounding box center [549, 528] width 642 height 1393
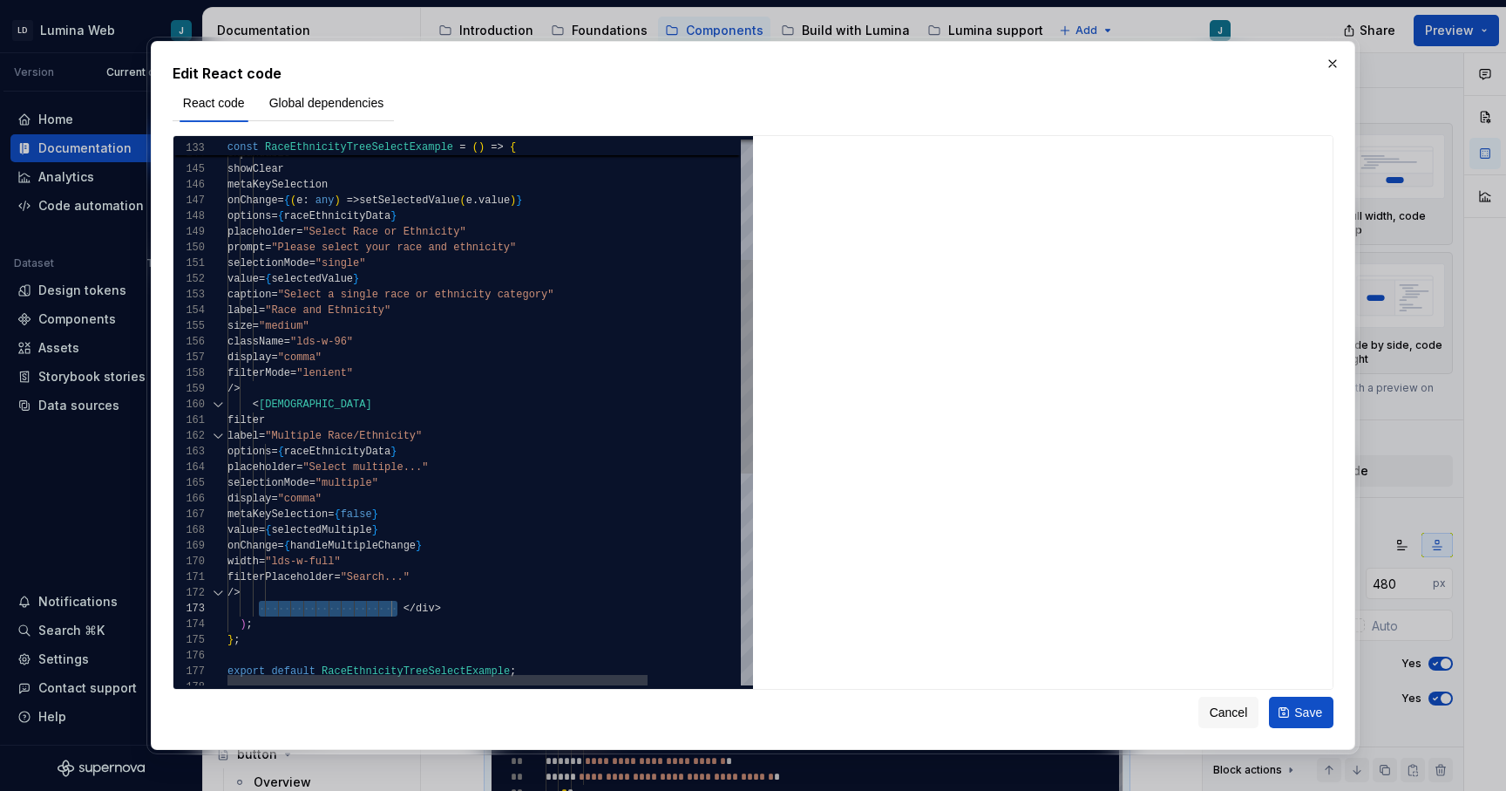
drag, startPoint x: 397, startPoint y: 610, endPoint x: 258, endPoint y: 606, distance: 138.7
click at [258, 606] on div "export default RaceEthnicityTreeSelectExample ; } ; ) ; </ div > /> filterPlace…" at bounding box center [549, 528] width 642 height 1393
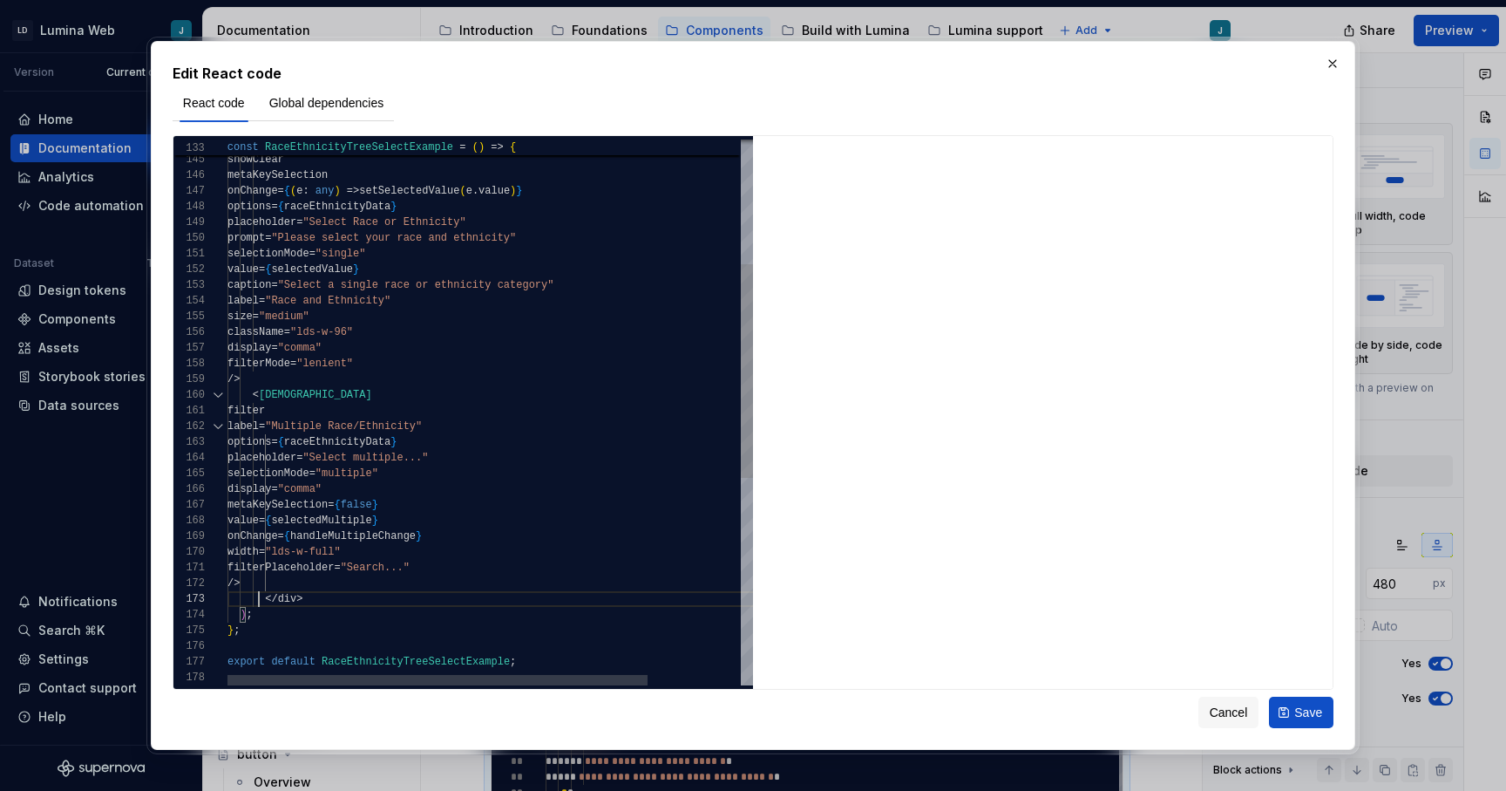
click at [268, 584] on div "export default RaceEthnicityTreeSelectExample ; } ; ) ; </ div > /> filterPlace…" at bounding box center [549, 518] width 642 height 1393
click at [266, 440] on div "export default RaceEthnicityTreeSelectExample ; } ; ) ; </ div > /> filterPlace…" at bounding box center [549, 518] width 642 height 1393
click at [264, 459] on div "export default RaceEthnicityTreeSelectExample ; } ; ) ; </ div > /> filterPlace…" at bounding box center [549, 518] width 642 height 1393
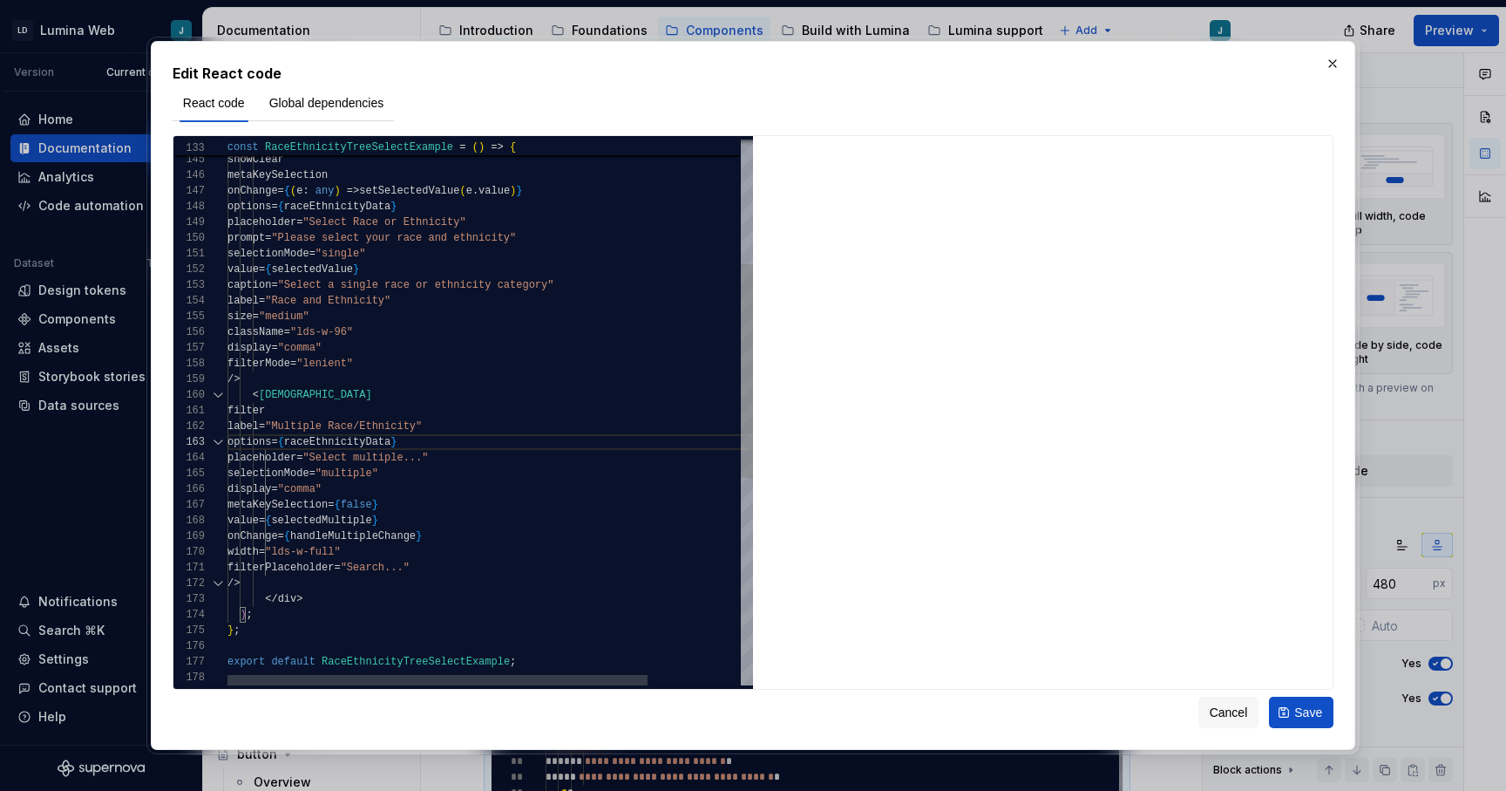
scroll to position [0, 37]
click at [398, 604] on div "export default RaceEthnicityTreeSelectExample ; } ; ) ; </ div > /> filterPlace…" at bounding box center [549, 518] width 642 height 1393
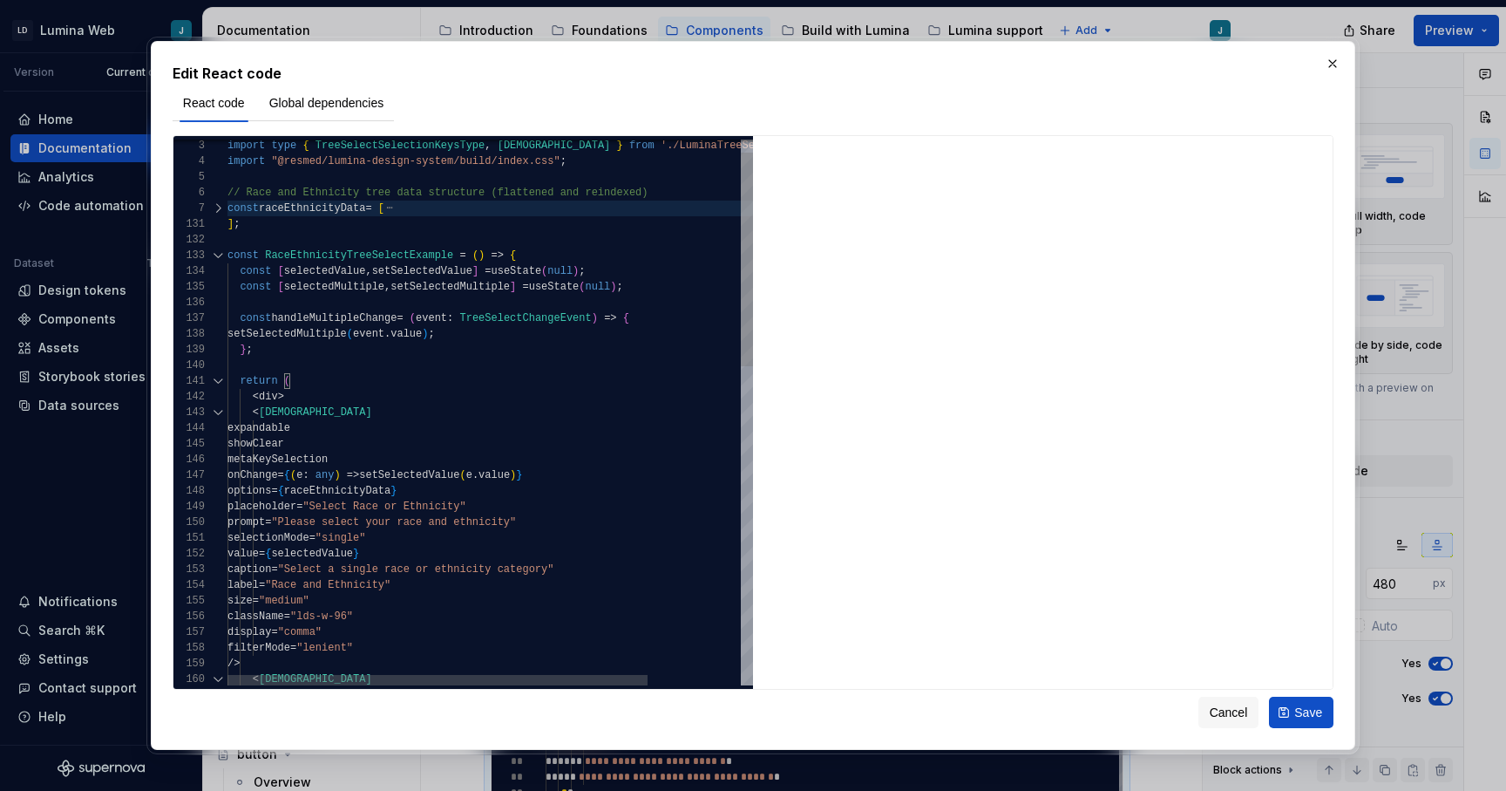
click at [260, 353] on div "< [DEMOGRAPHIC_DATA] /> filterMode = "lenient" display = "comma" className = "l…" at bounding box center [549, 802] width 642 height 1393
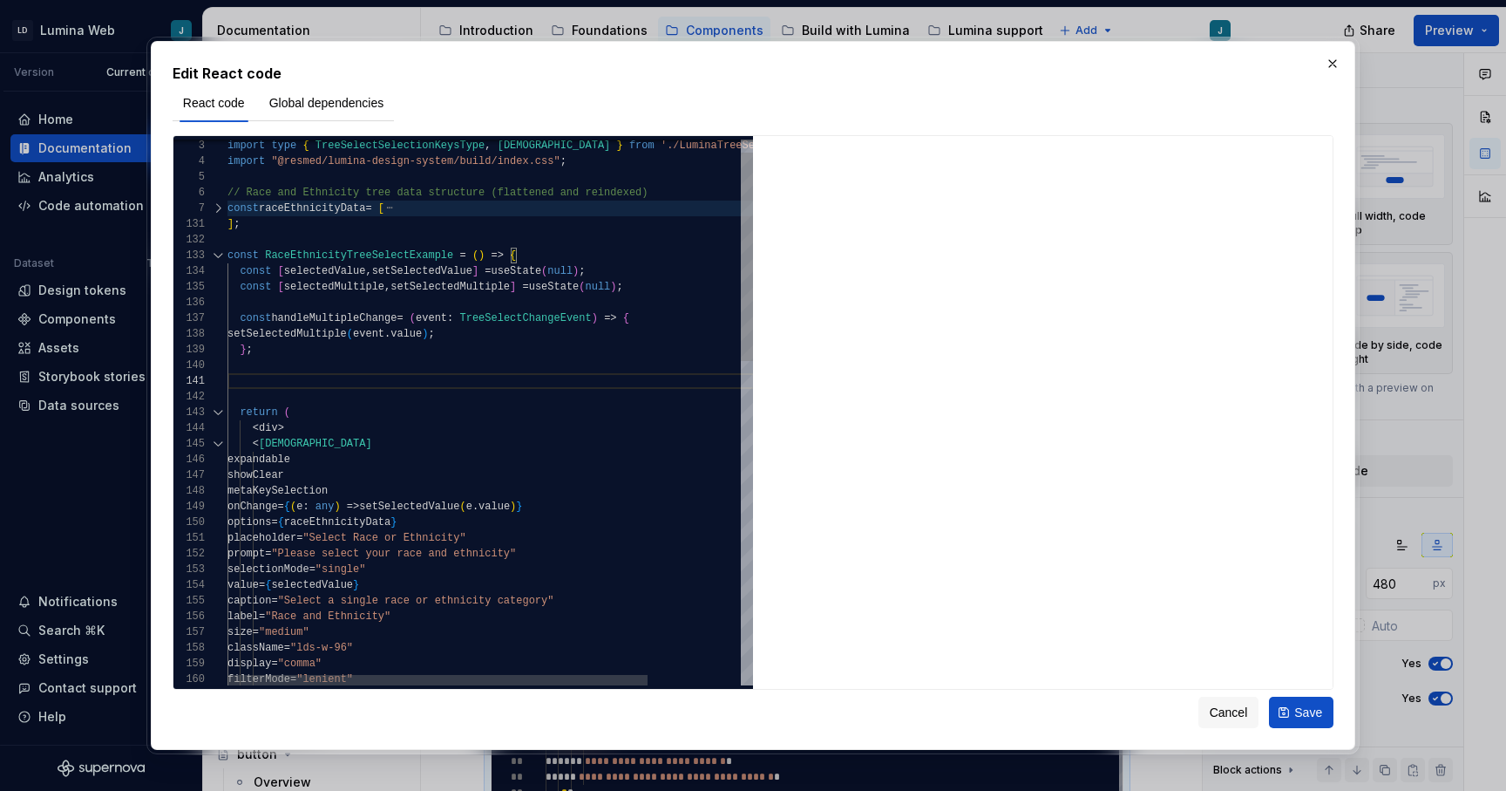
scroll to position [141, 25]
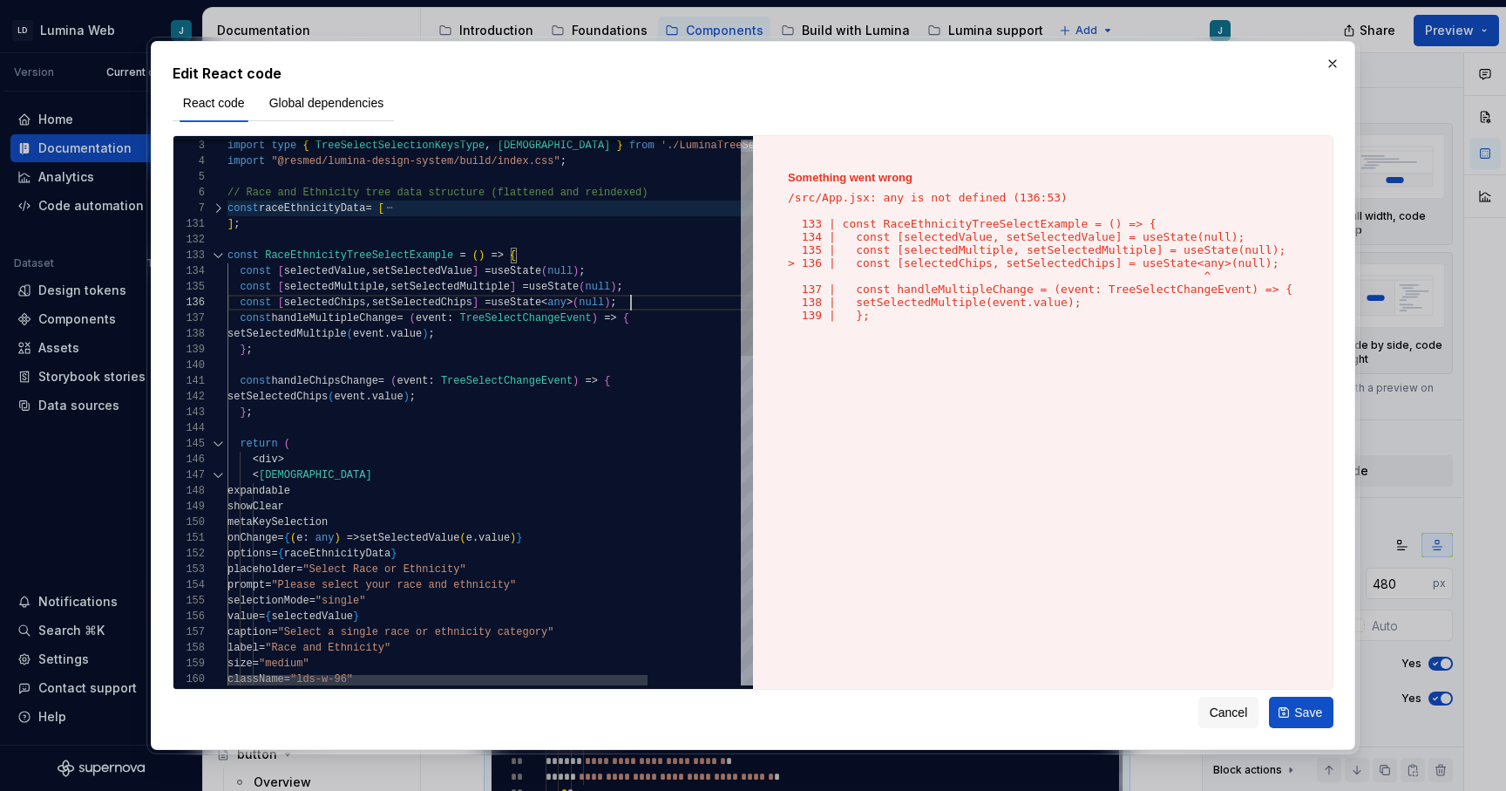
scroll to position [47, 12]
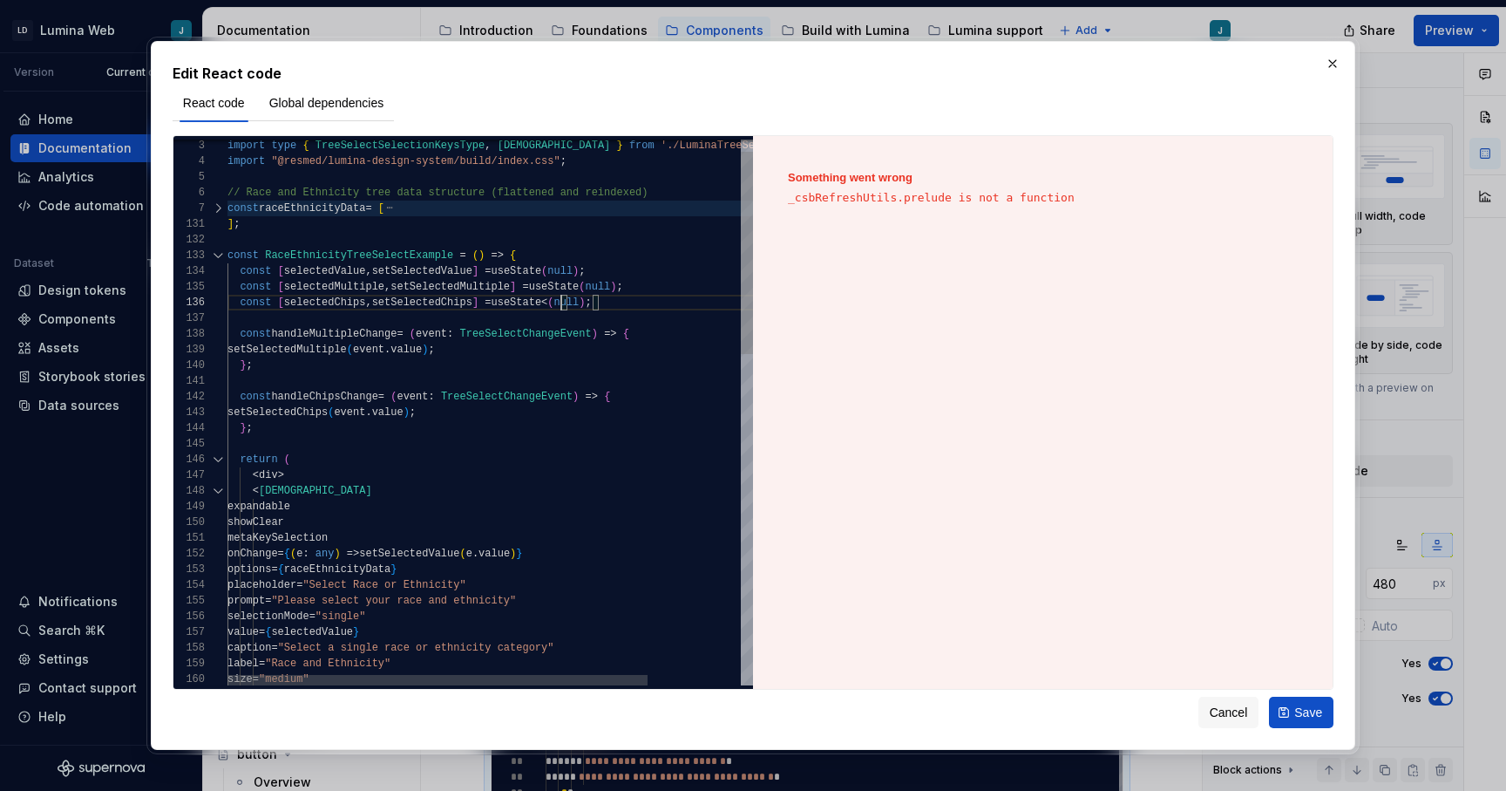
scroll to position [31, 328]
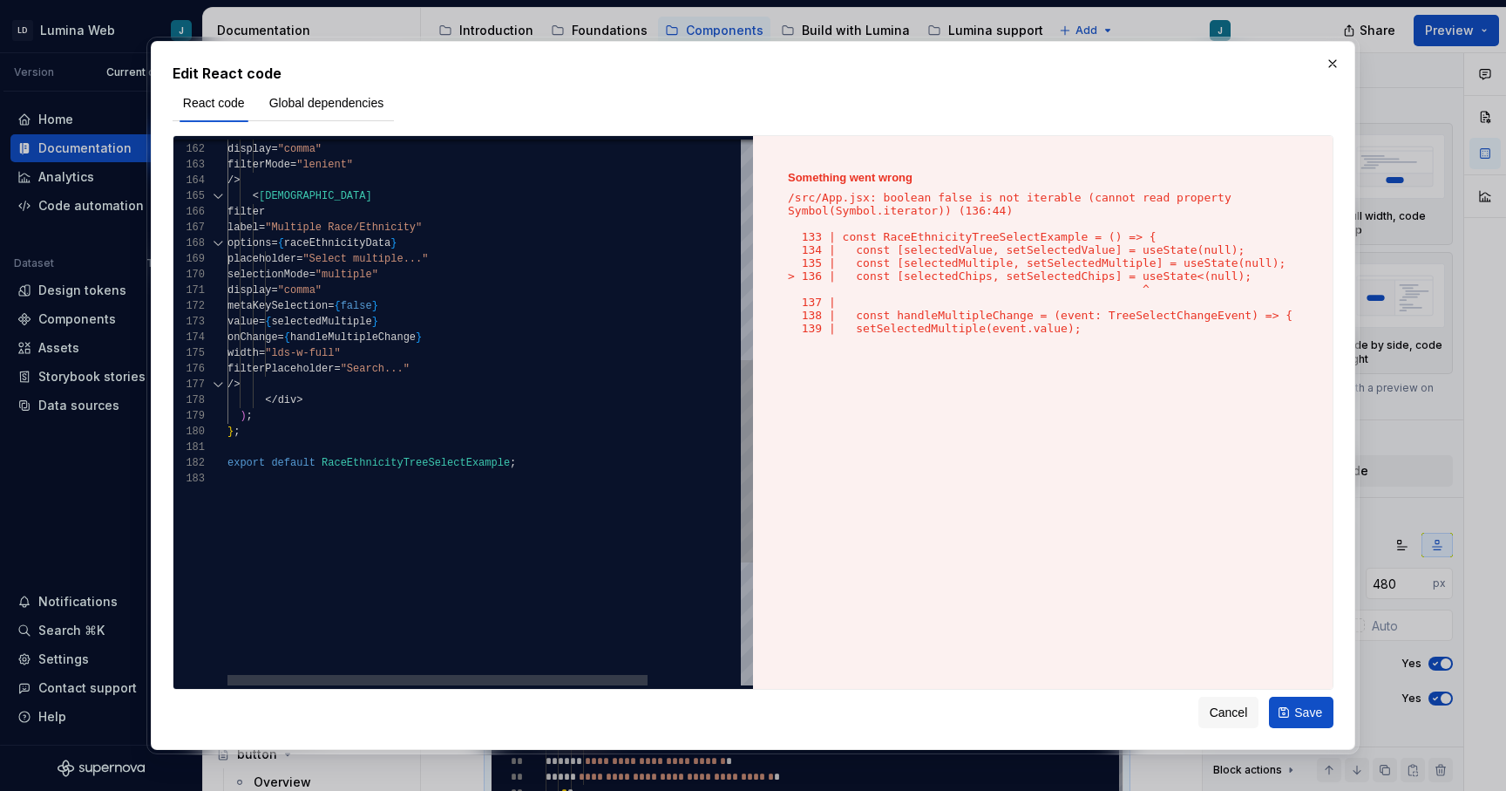
click at [302, 385] on div "className = "lds-w-96" display = "comma" filterMode = "lenient" /> < LDSTreeSel…" at bounding box center [549, 281] width 642 height 1472
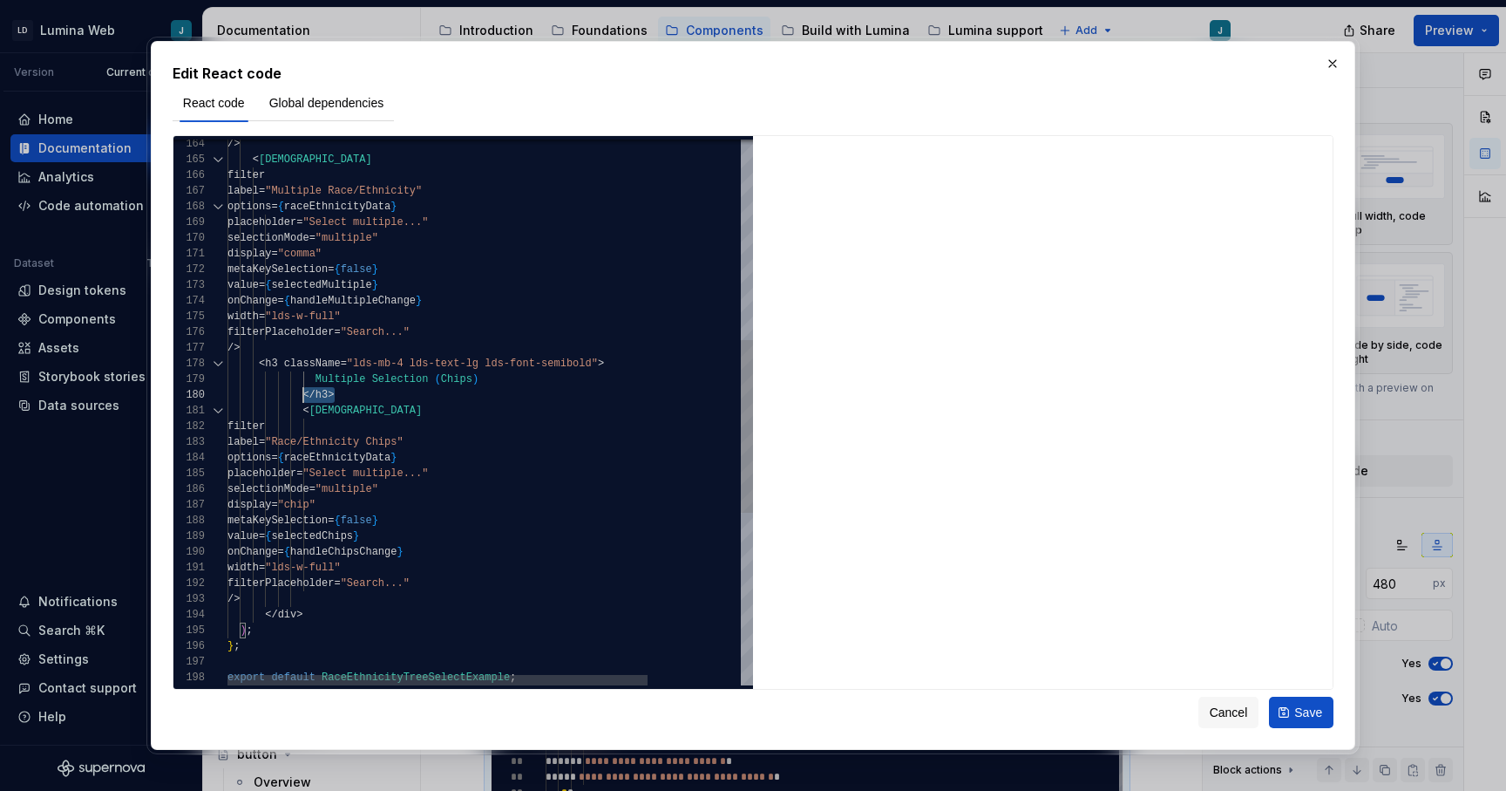
scroll to position [63, 0]
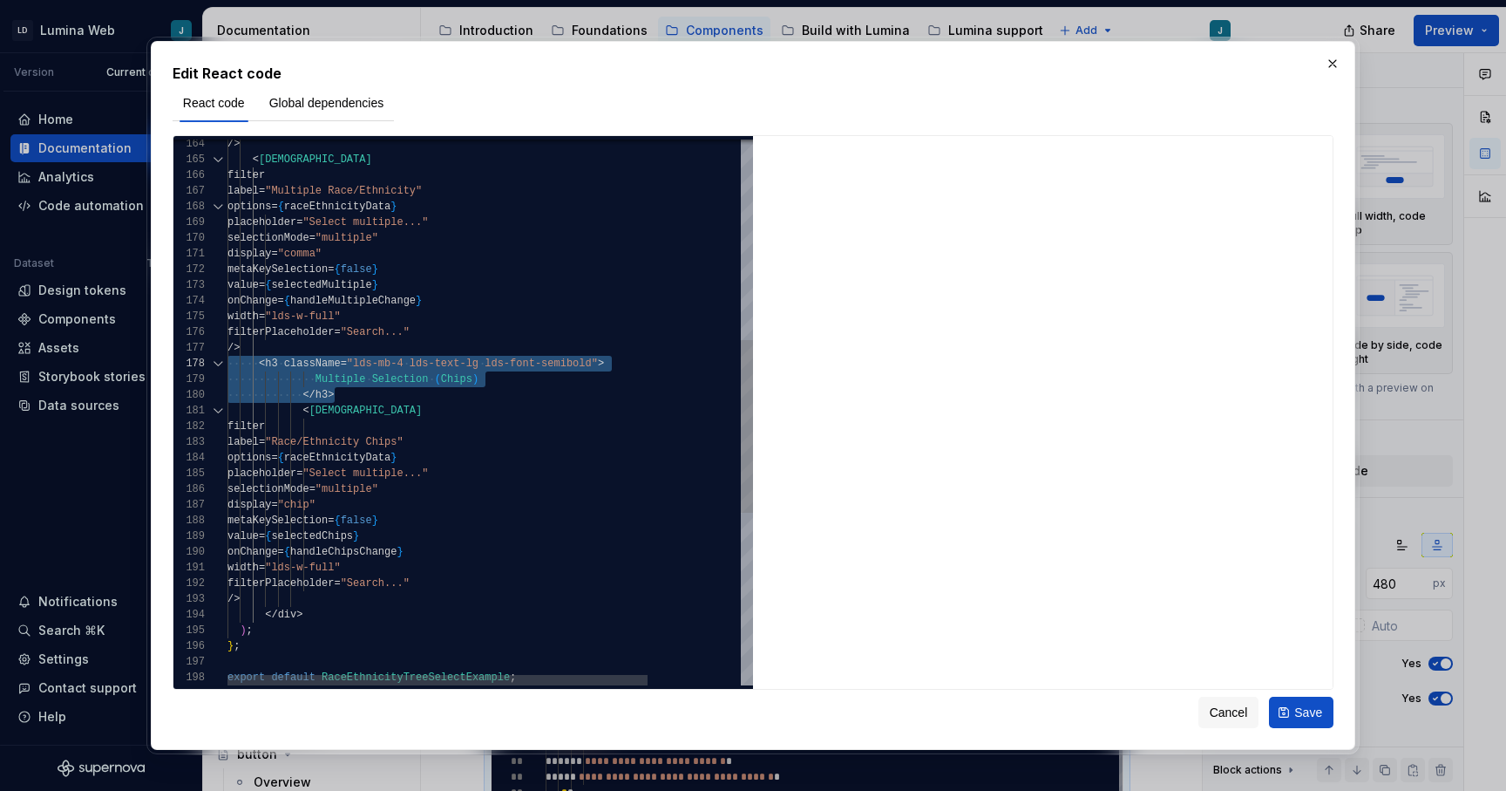
drag, startPoint x: 343, startPoint y: 394, endPoint x: 194, endPoint y: 366, distance: 150.8
click at [228, 366] on div "/> < LDSTreeSelect filter label = "Multiple Race/Ethnicity" options = { raceEth…" at bounding box center [549, 369] width 642 height 1723
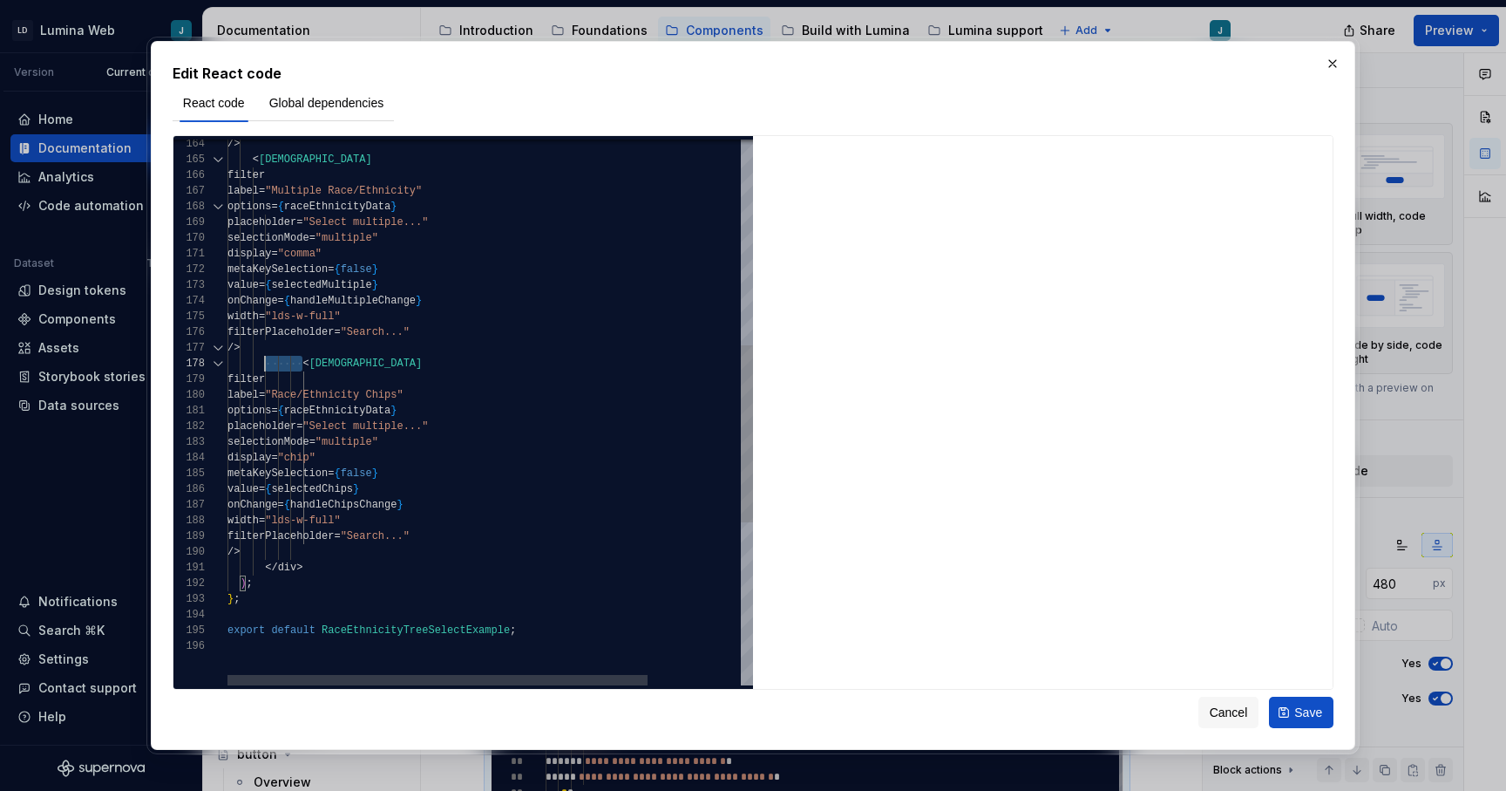
scroll to position [63, 37]
drag, startPoint x: 303, startPoint y: 367, endPoint x: 264, endPoint y: 365, distance: 38.4
click at [264, 365] on div "/> < LDSTreeSelect filter label = "Multiple Race/Ethnicity" options = { raceEth…" at bounding box center [549, 346] width 642 height 1676
drag, startPoint x: 314, startPoint y: 378, endPoint x: 268, endPoint y: 378, distance: 46.2
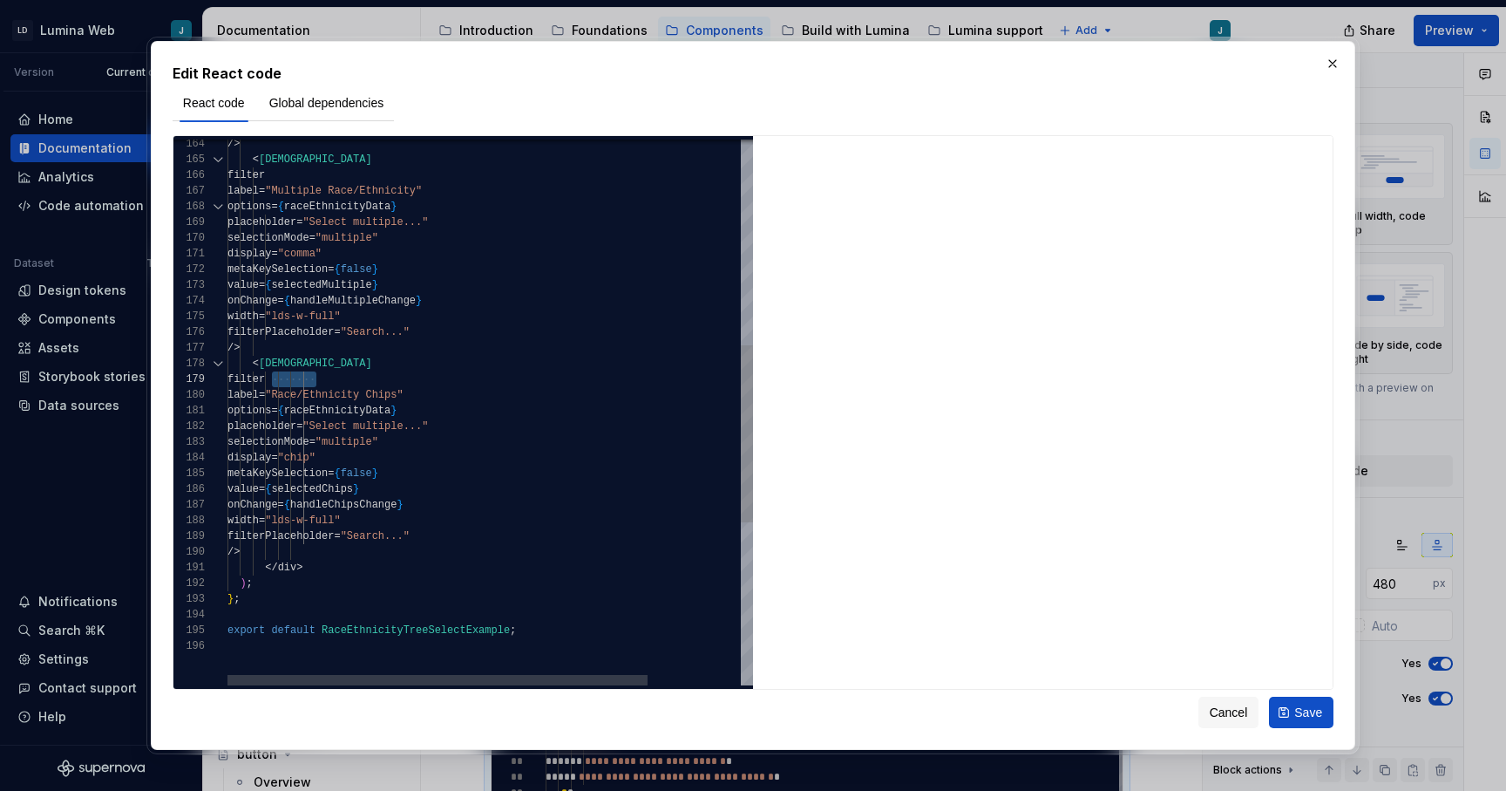
click at [268, 378] on div "/> < LDSTreeSelect filter label = "Multiple Race/Ethnicity" options = { raceEth…" at bounding box center [549, 346] width 642 height 1676
drag, startPoint x: 316, startPoint y: 391, endPoint x: 264, endPoint y: 391, distance: 52.3
click at [264, 391] on div "/> < LDSTreeSelect filter label = "Multiple Race/Ethnicity" options = { raceEth…" at bounding box center [549, 346] width 642 height 1676
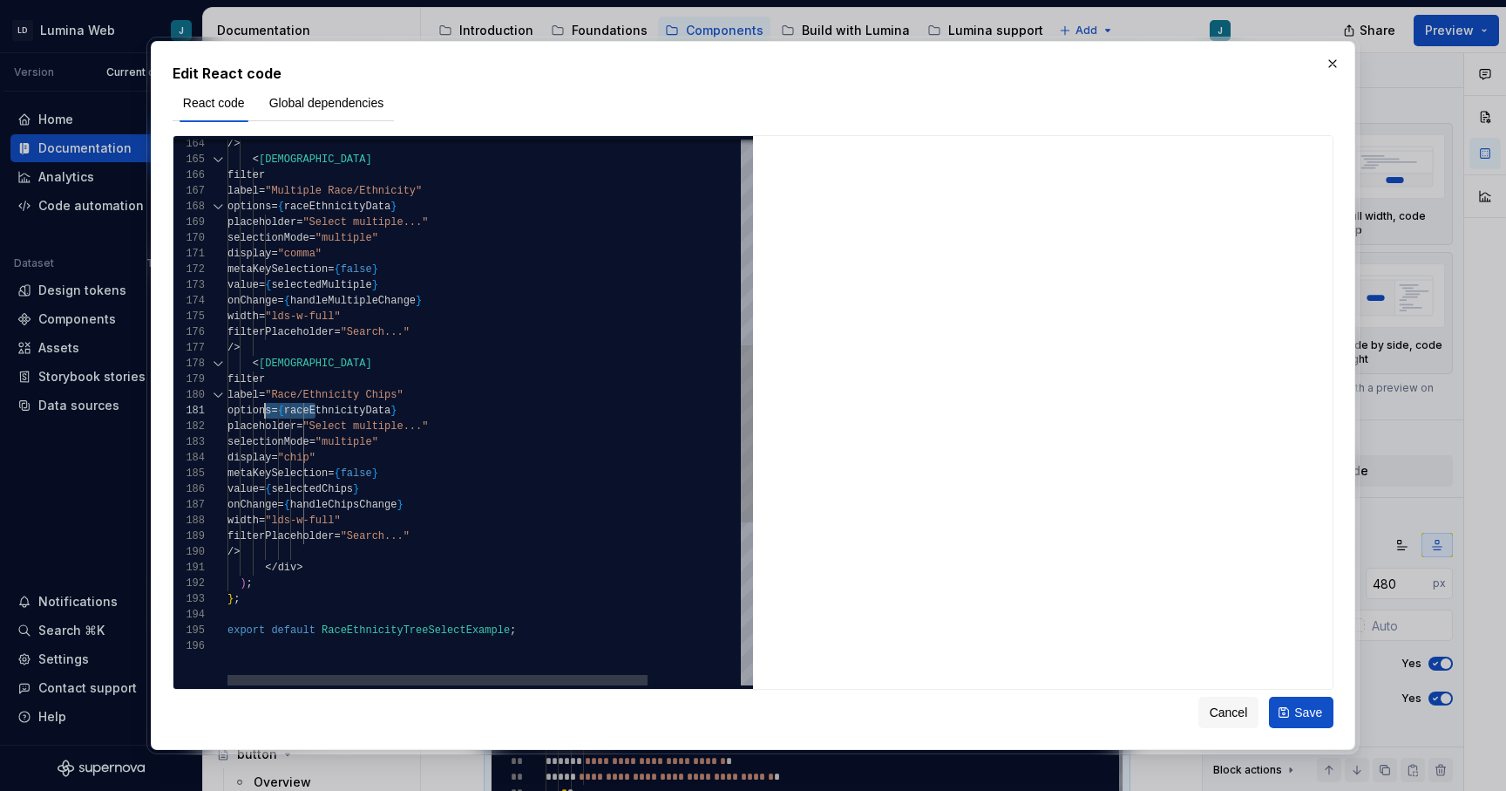
drag, startPoint x: 313, startPoint y: 411, endPoint x: 266, endPoint y: 411, distance: 47.1
click at [266, 411] on div "/> < LDSTreeSelect filter label = "Multiple Race/Ethnicity" options = { raceEth…" at bounding box center [549, 346] width 642 height 1676
drag, startPoint x: 316, startPoint y: 428, endPoint x: 267, endPoint y: 428, distance: 48.8
click at [267, 428] on div "/> < LDSTreeSelect filter label = "Multiple Race/Ethnicity" options = { raceEth…" at bounding box center [549, 346] width 642 height 1676
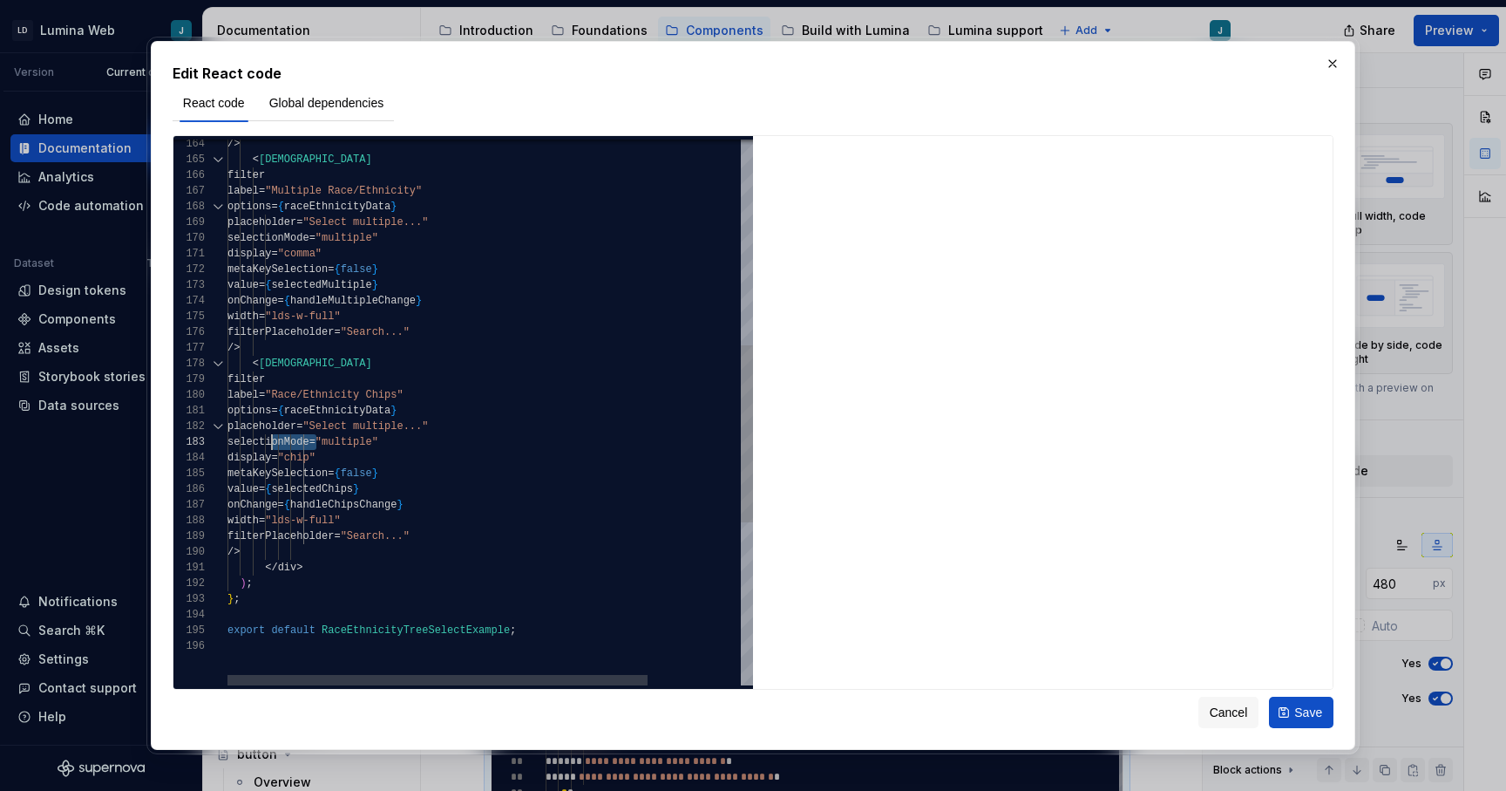
scroll to position [141, 37]
drag, startPoint x: 314, startPoint y: 445, endPoint x: 266, endPoint y: 445, distance: 47.9
click at [266, 445] on div "/> < LDSTreeSelect filter label = "Multiple Race/Ethnicity" options = { raceEth…" at bounding box center [549, 346] width 642 height 1676
drag, startPoint x: 311, startPoint y: 459, endPoint x: 263, endPoint y: 457, distance: 48.0
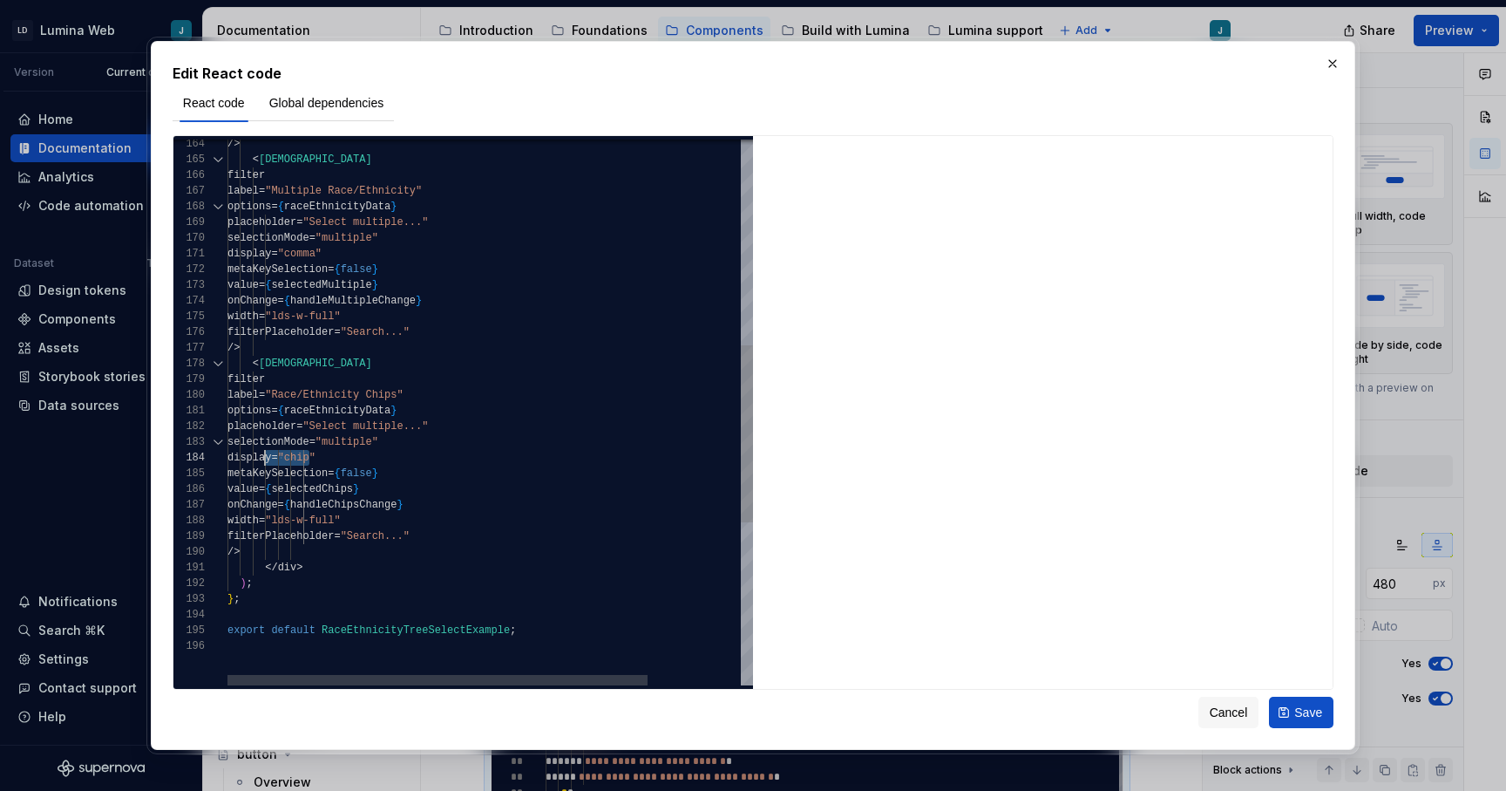
click at [263, 457] on div "/> < LDSTreeSelect filter label = "Multiple Race/Ethnicity" options = { raceEth…" at bounding box center [549, 346] width 642 height 1676
drag, startPoint x: 316, startPoint y: 476, endPoint x: 266, endPoint y: 475, distance: 49.7
click at [266, 475] on div "/> < LDSTreeSelect filter label = "Multiple Race/Ethnicity" options = { raceEth…" at bounding box center [549, 346] width 642 height 1676
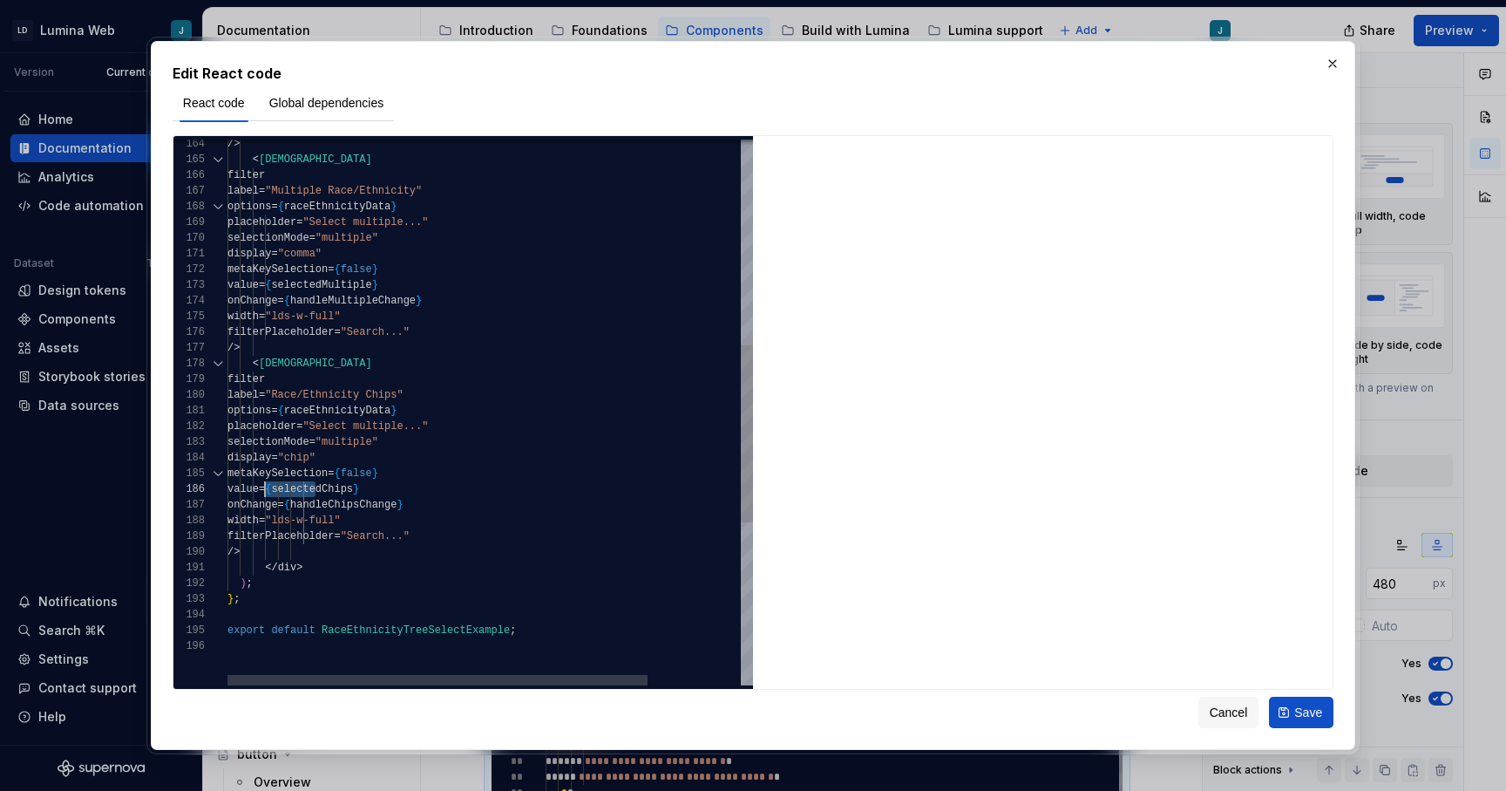
drag, startPoint x: 315, startPoint y: 490, endPoint x: 265, endPoint y: 489, distance: 49.7
click at [265, 489] on div "/> < LDSTreeSelect filter label = "Multiple Race/Ethnicity" options = { raceEth…" at bounding box center [549, 346] width 642 height 1676
drag, startPoint x: 315, startPoint y: 509, endPoint x: 265, endPoint y: 509, distance: 49.7
click at [265, 509] on div "/> < LDSTreeSelect filter label = "Multiple Race/Ethnicity" options = { raceEth…" at bounding box center [549, 346] width 642 height 1676
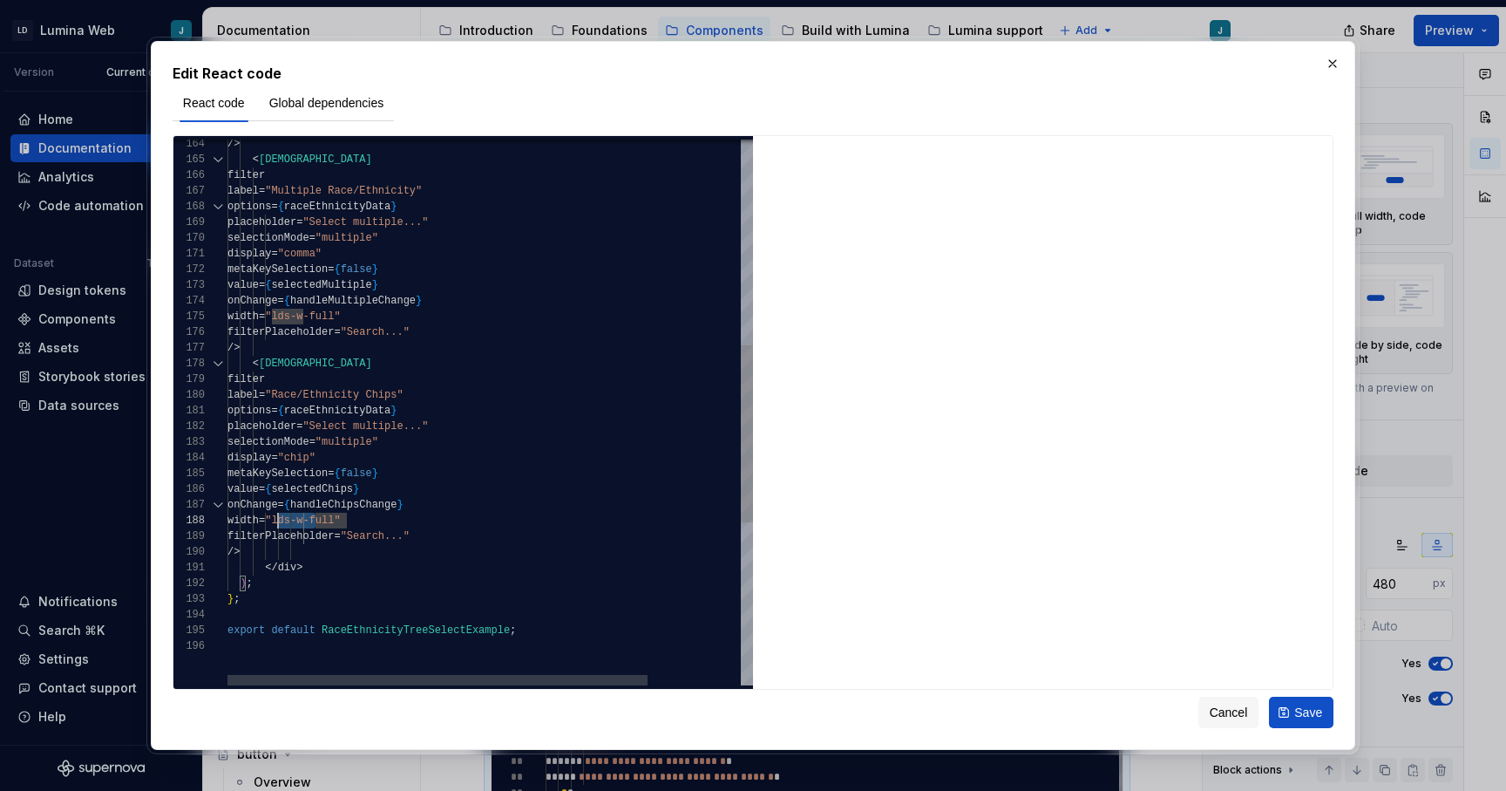
scroll to position [63, 37]
drag, startPoint x: 313, startPoint y: 523, endPoint x: 264, endPoint y: 521, distance: 48.9
click at [264, 521] on div "/> < LDSTreeSelect filter label = "Multiple Race/Ethnicity" options = { raceEth…" at bounding box center [549, 346] width 642 height 1676
drag, startPoint x: 314, startPoint y: 537, endPoint x: 268, endPoint y: 535, distance: 46.2
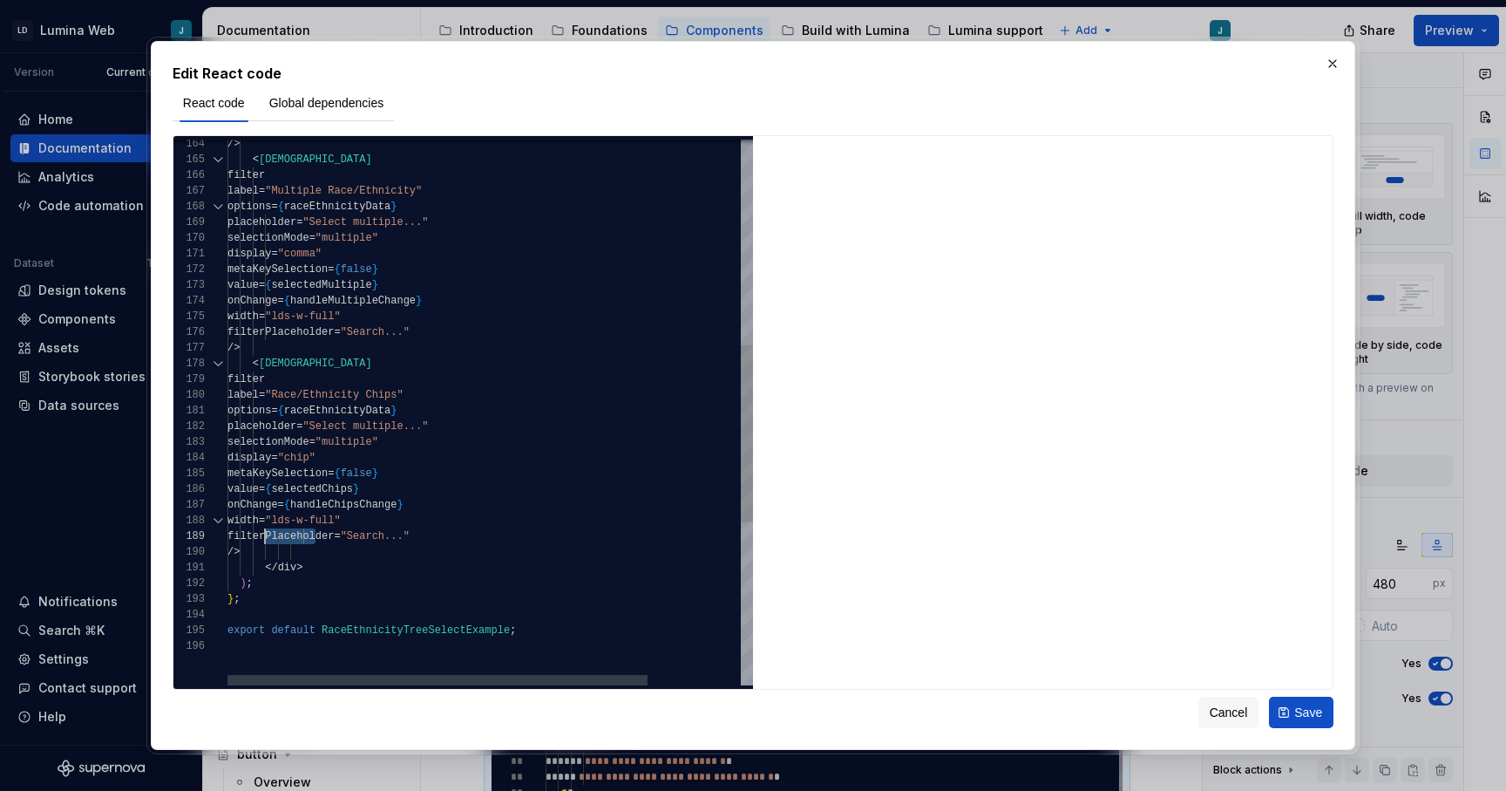
click at [268, 535] on div "/> < LDSTreeSelect filter label = "Multiple Race/Ethnicity" options = { raceEth…" at bounding box center [549, 346] width 642 height 1676
drag, startPoint x: 302, startPoint y: 554, endPoint x: 265, endPoint y: 554, distance: 36.6
click at [265, 554] on div "/> < LDSTreeSelect filter label = "Multiple Race/Ethnicity" options = { raceEth…" at bounding box center [549, 346] width 642 height 1676
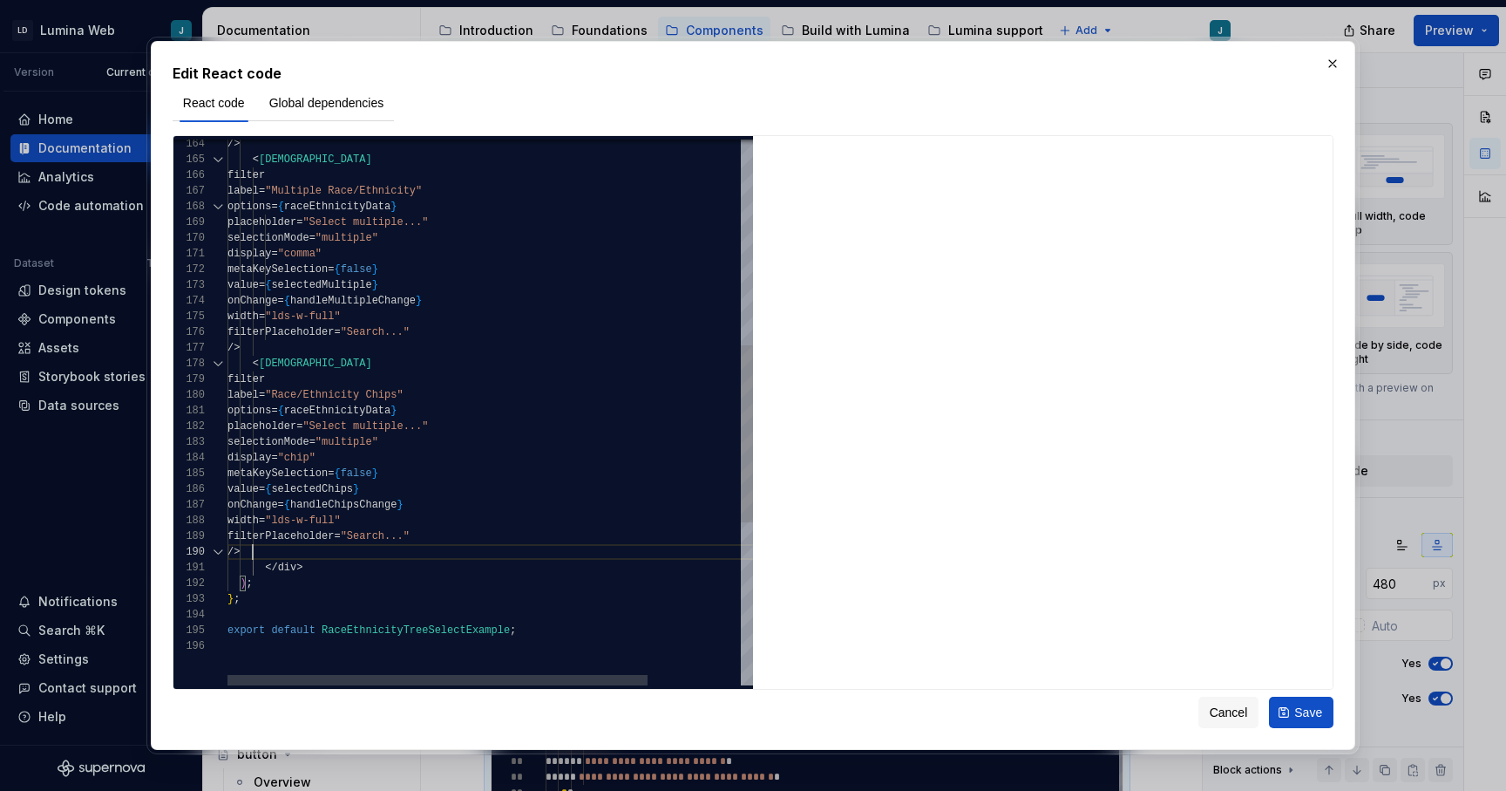
click at [376, 568] on div "/> < LDSTreeSelect filter label = "Multiple Race/Ethnicity" options = { raceEth…" at bounding box center [549, 346] width 642 height 1676
click at [264, 570] on div "/> < LDSTreeSelect filter label = "Multiple Race/Ethnicity" options = { raceEth…" at bounding box center [549, 346] width 642 height 1676
click at [425, 561] on div "/> < LDSTreeSelect filter label = "Multiple Race/Ethnicity" options = { raceEth…" at bounding box center [549, 346] width 642 height 1676
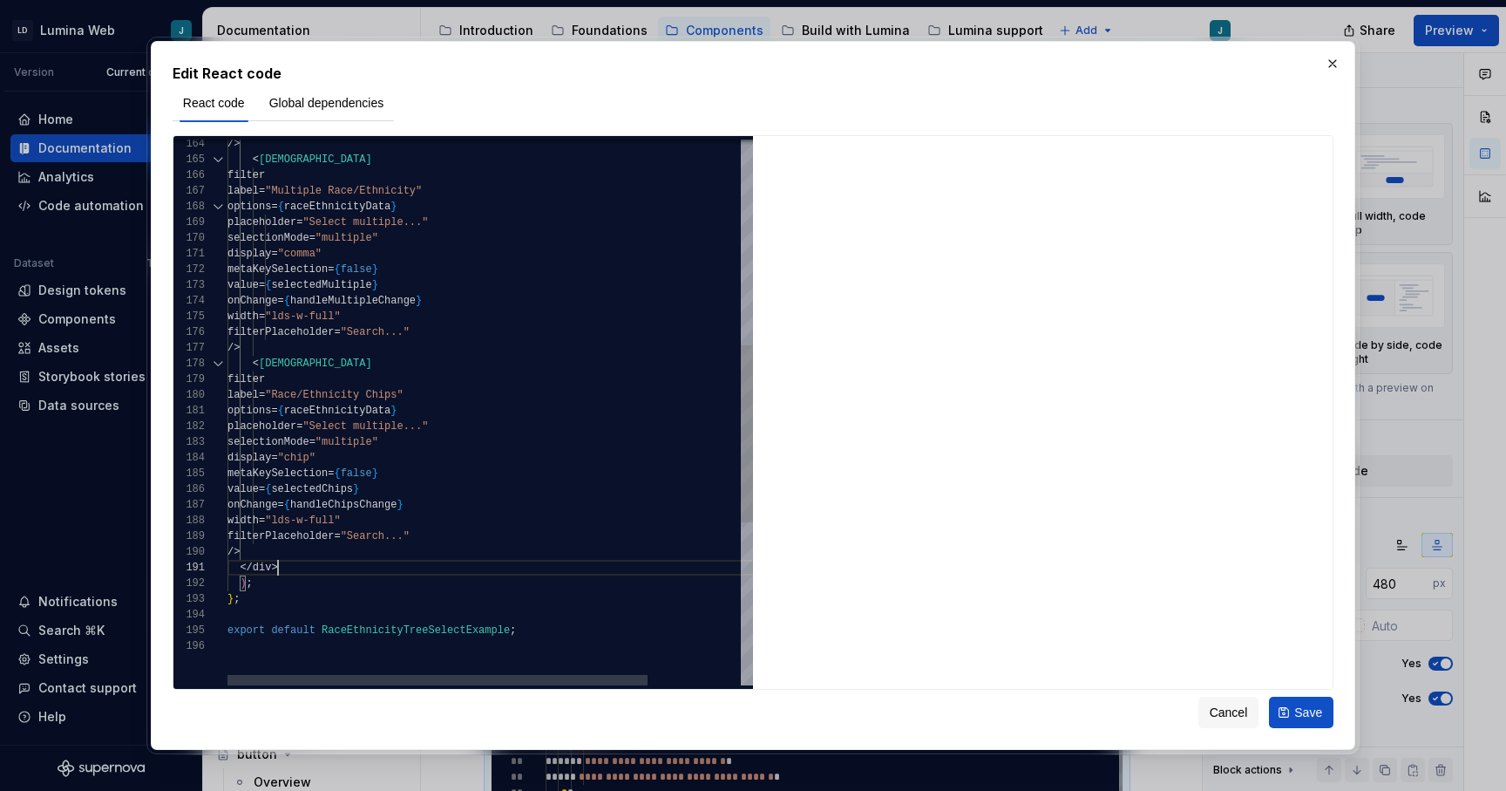
scroll to position [110, 51]
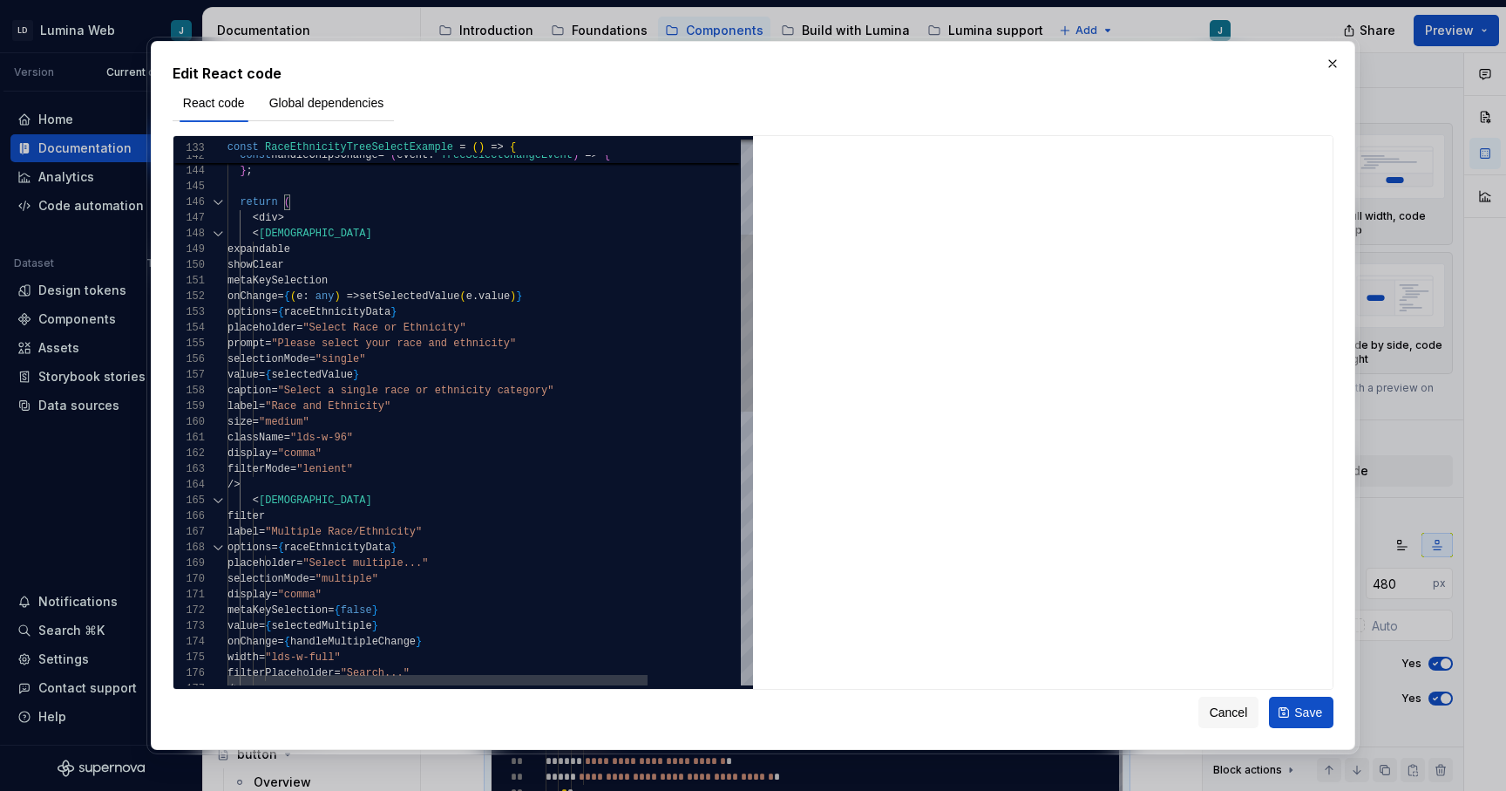
click at [252, 219] on div "/> < LDSTreeSelect filter label = "Multiple Race/Ethnicity" options = { raceEth…" at bounding box center [549, 687] width 642 height 1676
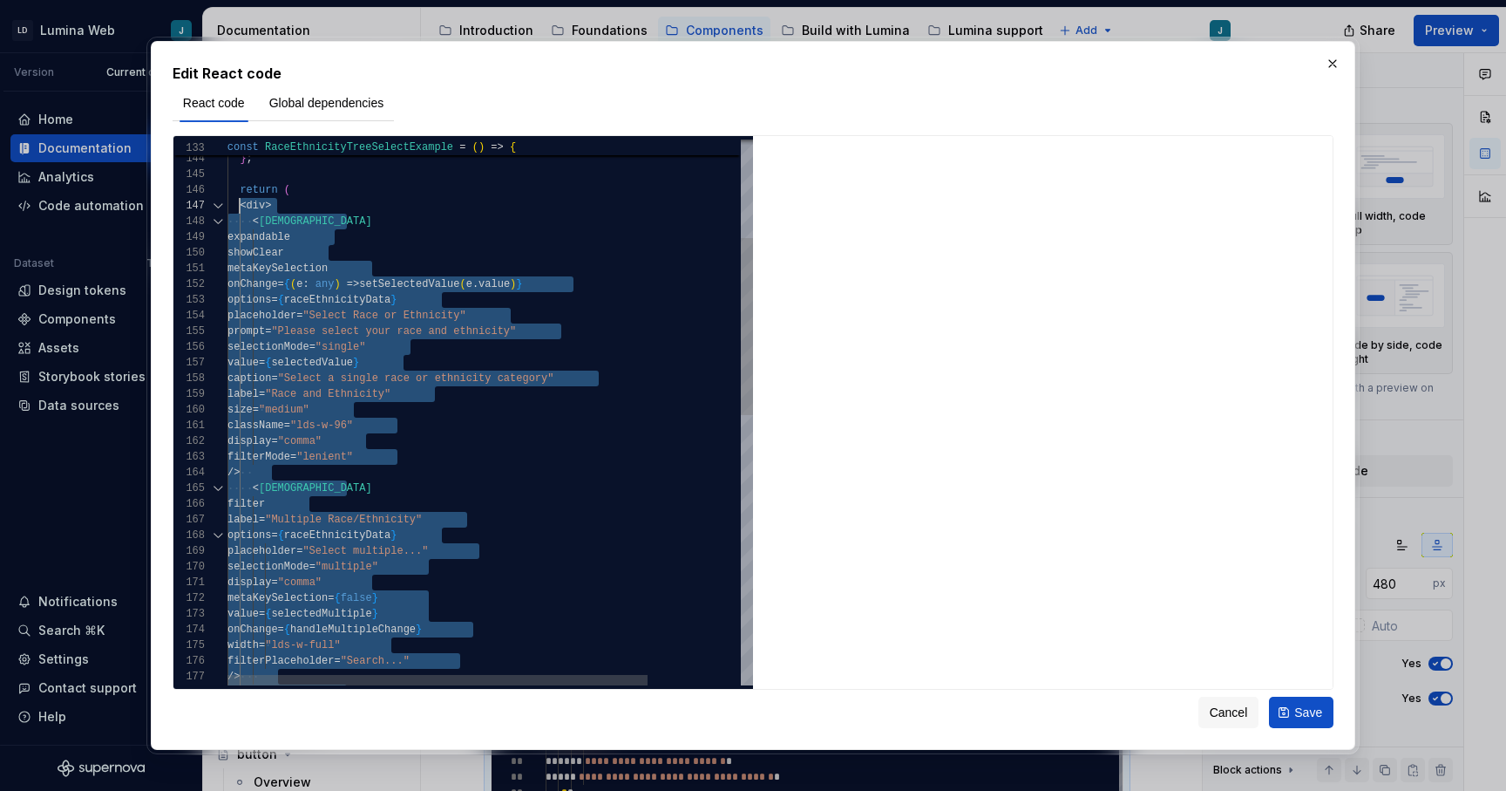
scroll to position [47, 12]
drag, startPoint x: 282, startPoint y: 528, endPoint x: 240, endPoint y: 207, distance: 323.6
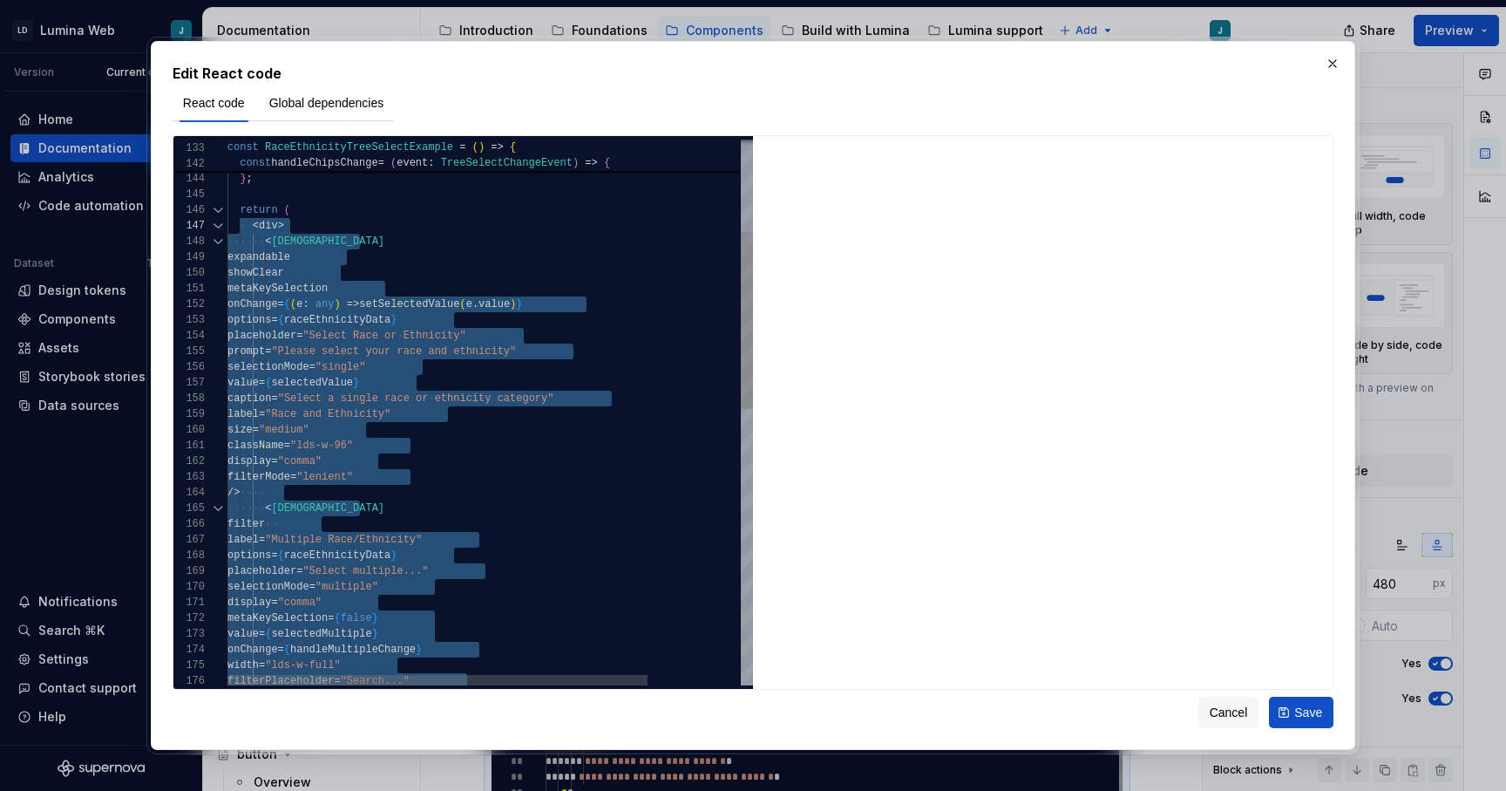
click at [556, 459] on div "filter label = "Multiple Race/Ethnicity" options = { raceEthnicityData } placeh…" at bounding box center [549, 695] width 642 height 1676
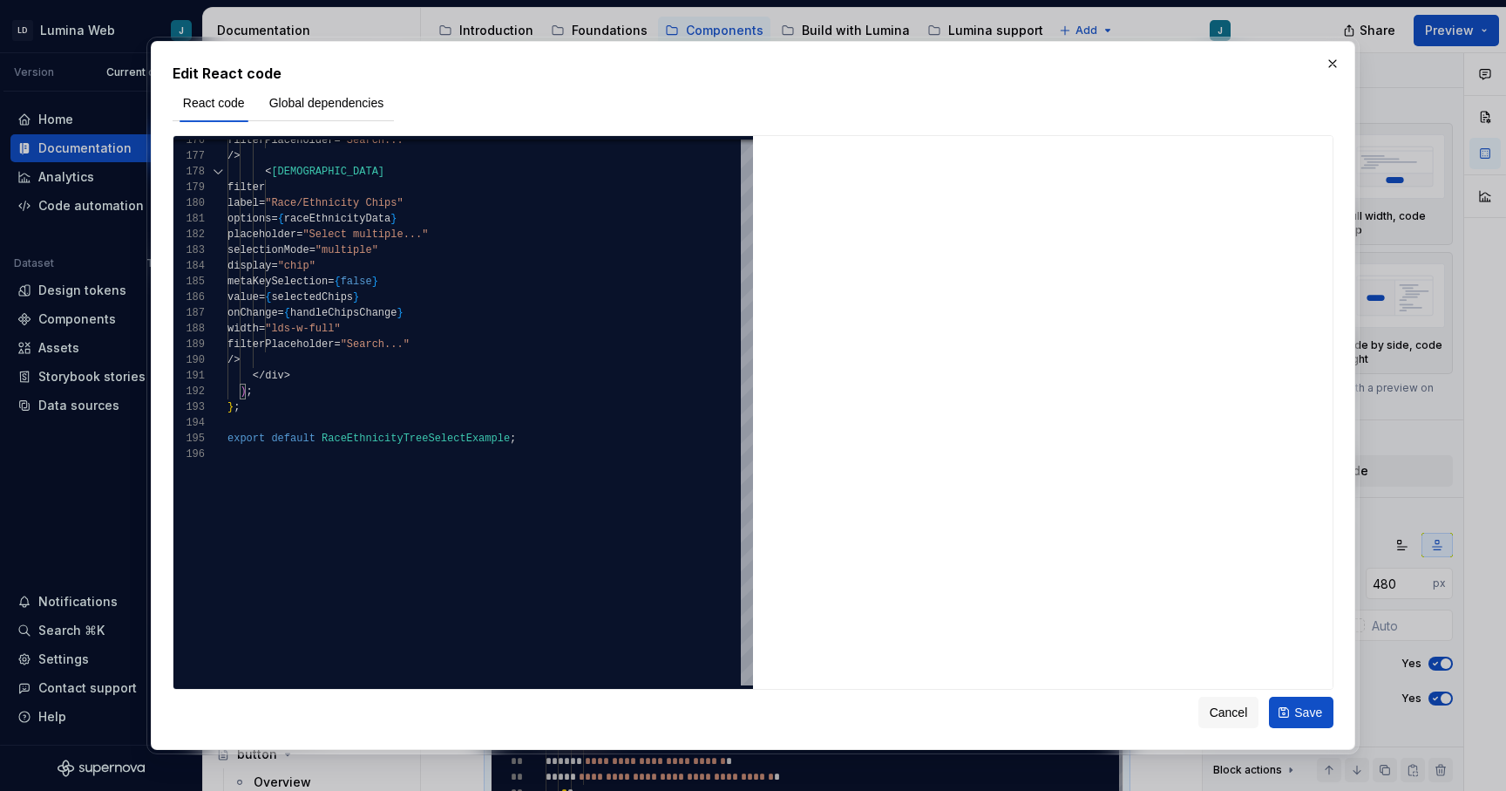
type textarea "**********"
click at [1308, 714] on span "Save" at bounding box center [1309, 712] width 28 height 17
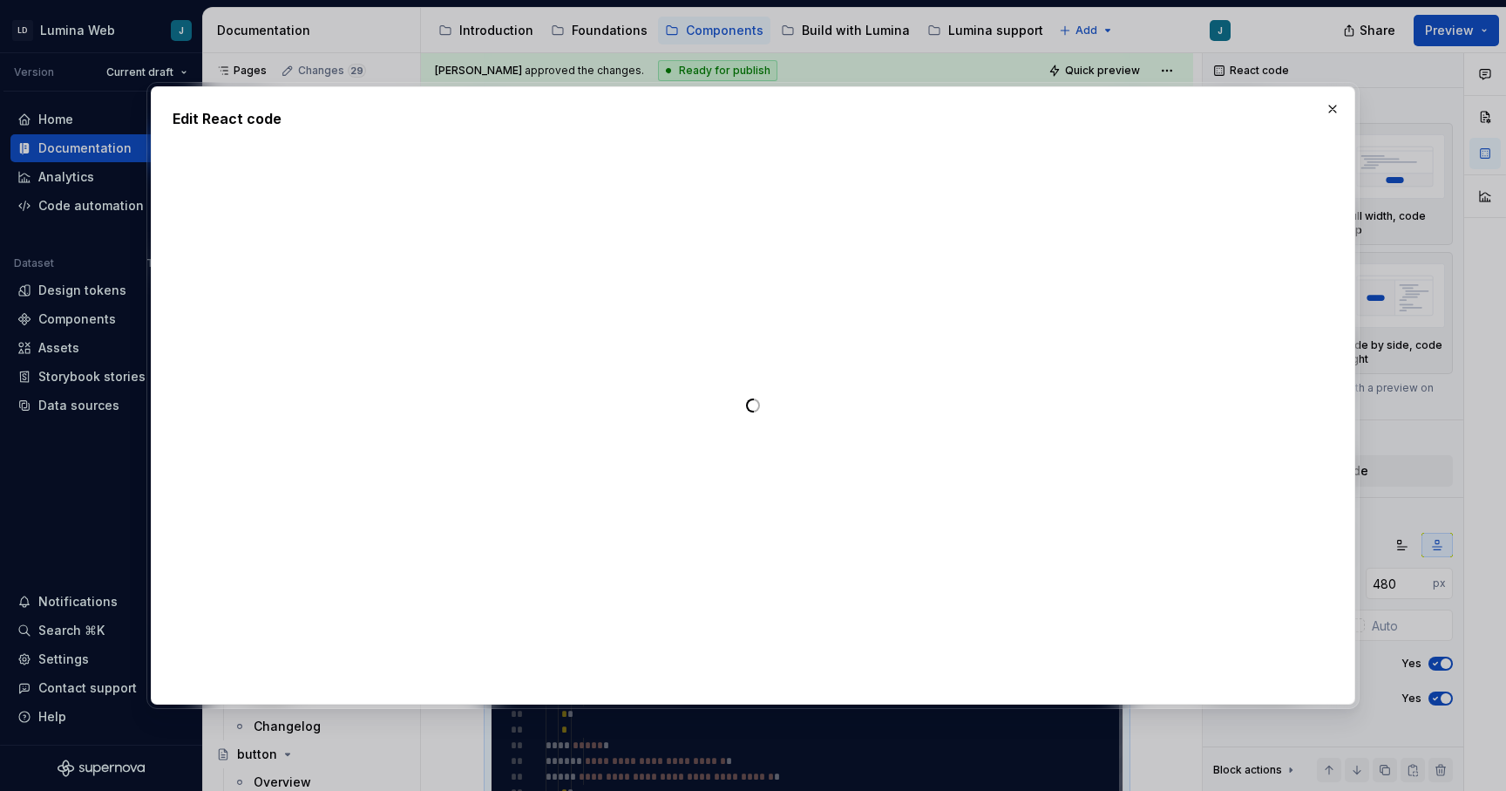
type textarea "*"
type textarea "**********"
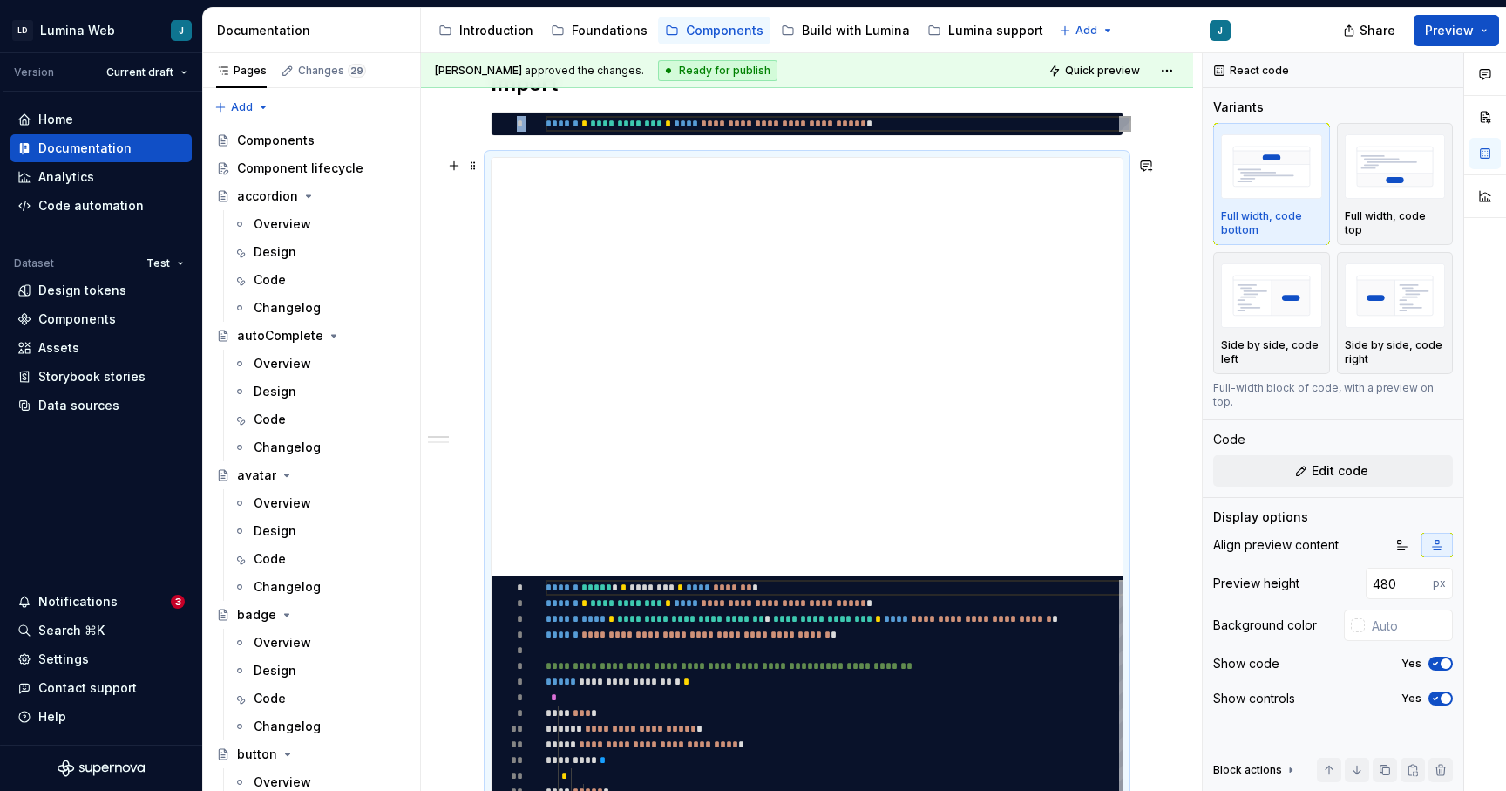
scroll to position [414, 0]
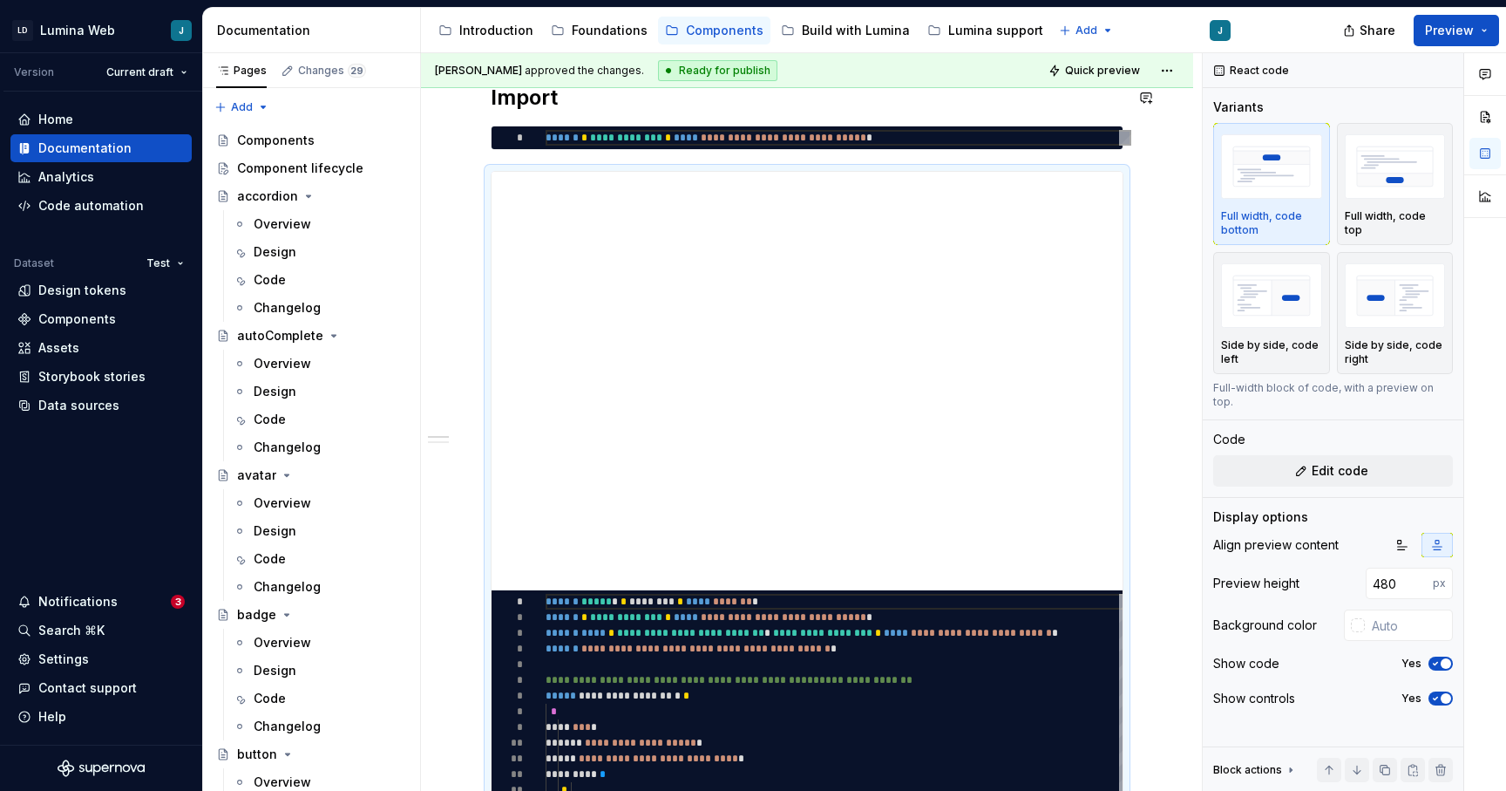
type textarea "*"
